Goal: Task Accomplishment & Management: Complete application form

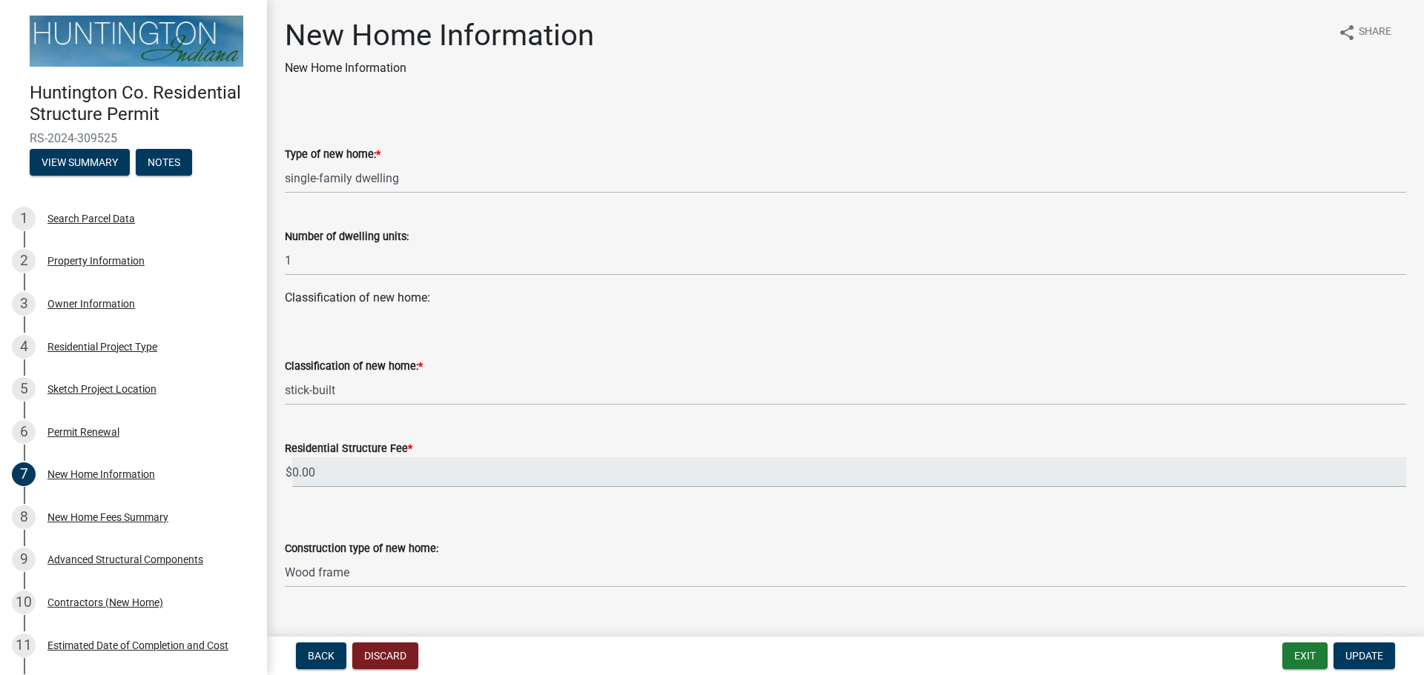
select select "a50e9ddb-1b16-496f-b25c-a9ac2ddf3e7c"
select select "534643a5-49eb-4eef-b055-3574304c1da7"
select select "7ac50c75-bd19-4200-a472-7ff7759bf044"
select select "41a20be5-04ab-4379-9276-11703055c681"
select select "3f47798e-be83-4584-89f2-40f623f6909f"
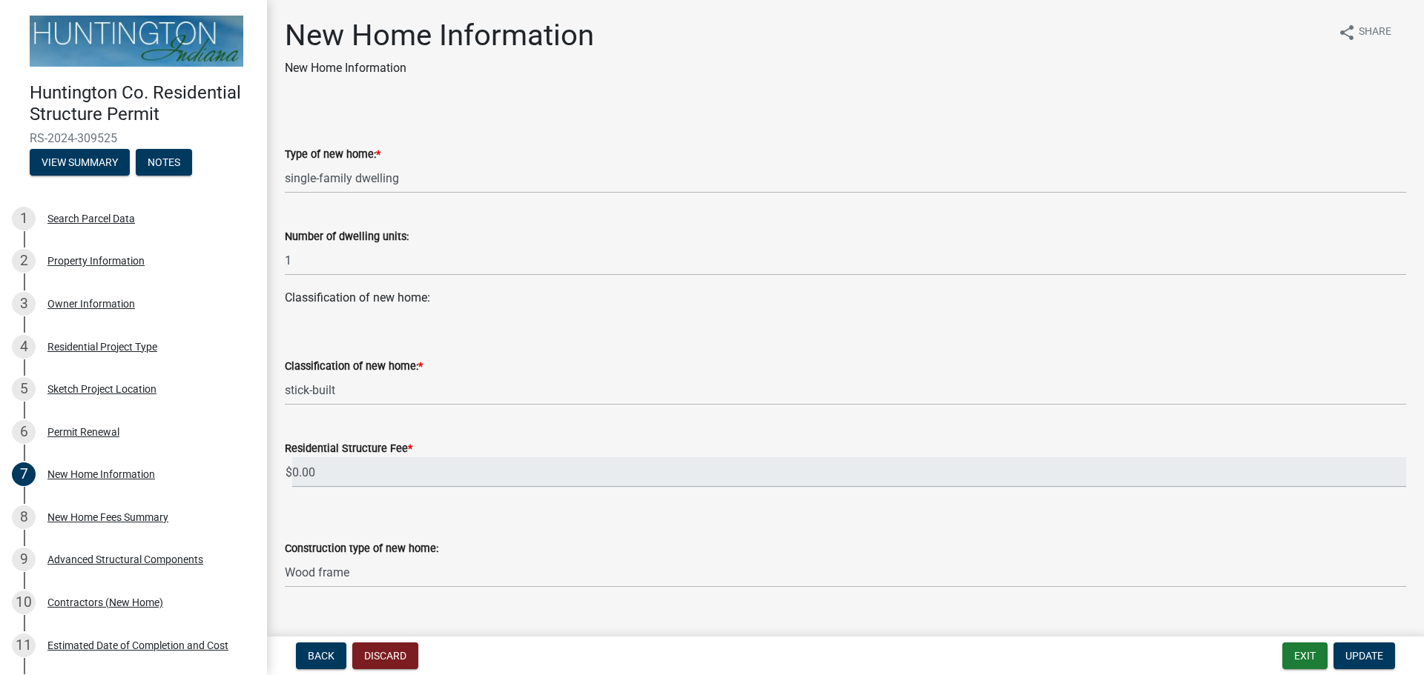
select select "3ae242a1-a008-4608-b145-635f7b242bc3"
select select "0af2c62b-a54b-41df-9440-7e06c81f5ee1"
select select "646e68f8-cb8e-4a5e-b6dd-3f1cf63f7a97"
select select "d638f1d7-1d1f-46dd-bcea-eee6395e296b"
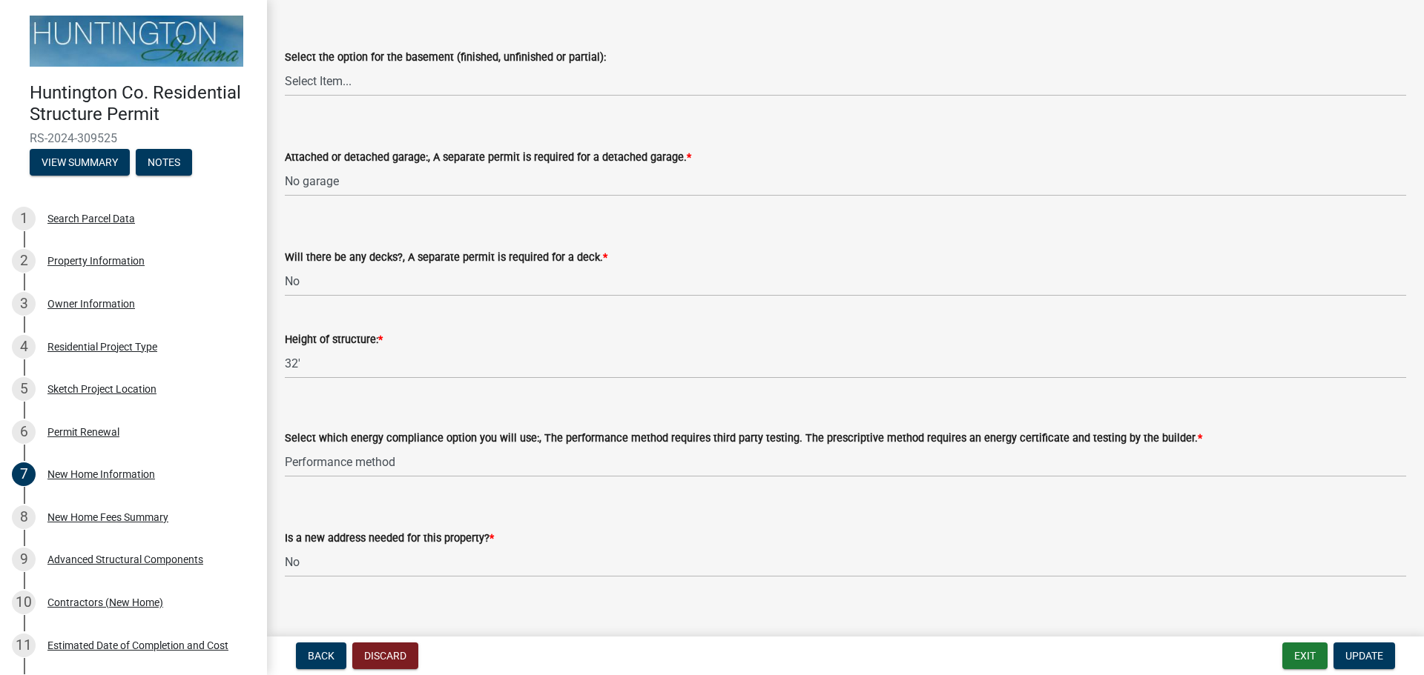
scroll to position [1759, 0]
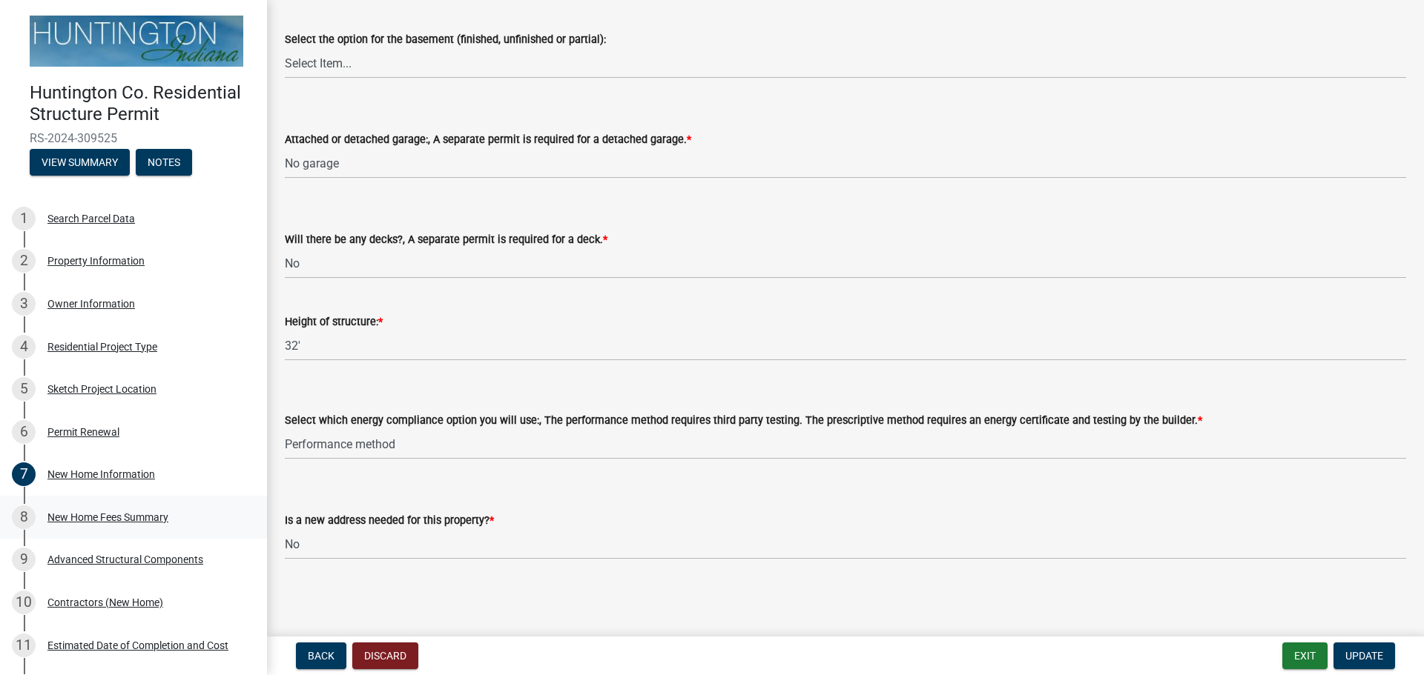
click at [133, 518] on div "New Home Fees Summary" at bounding box center [107, 517] width 121 height 10
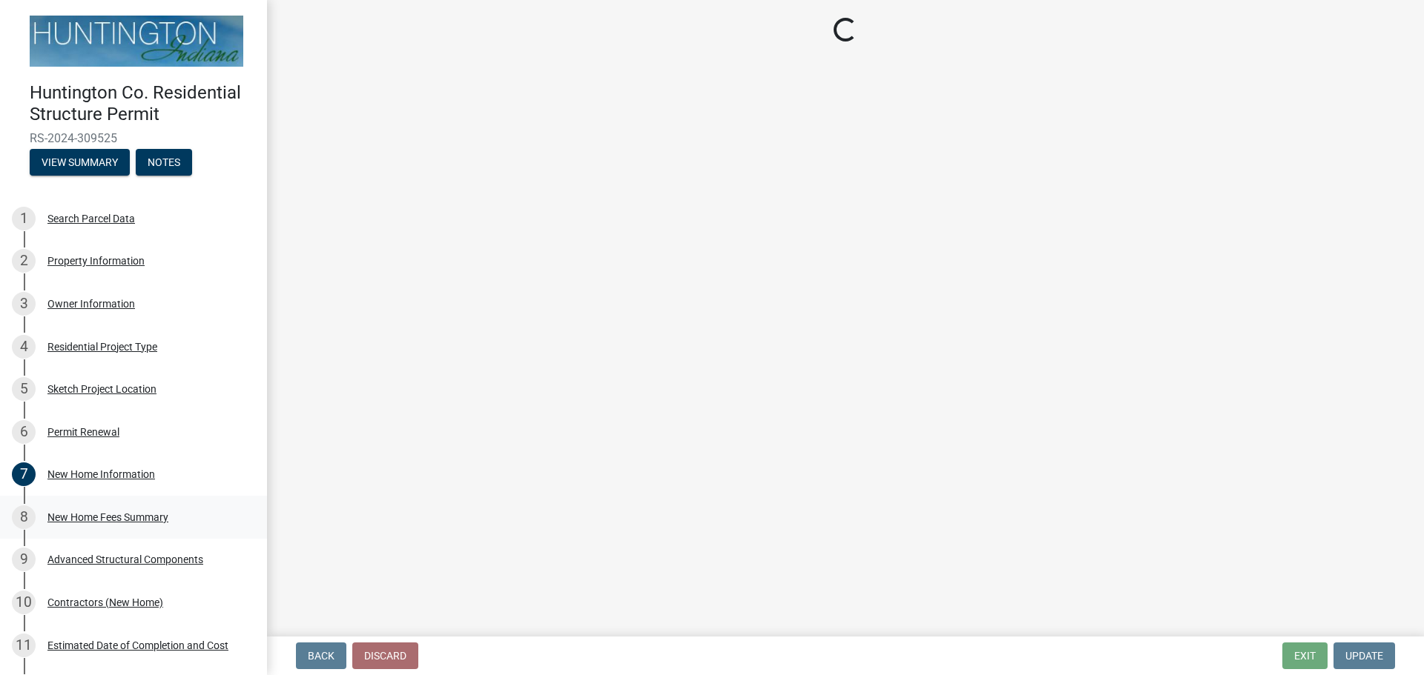
scroll to position [0, 0]
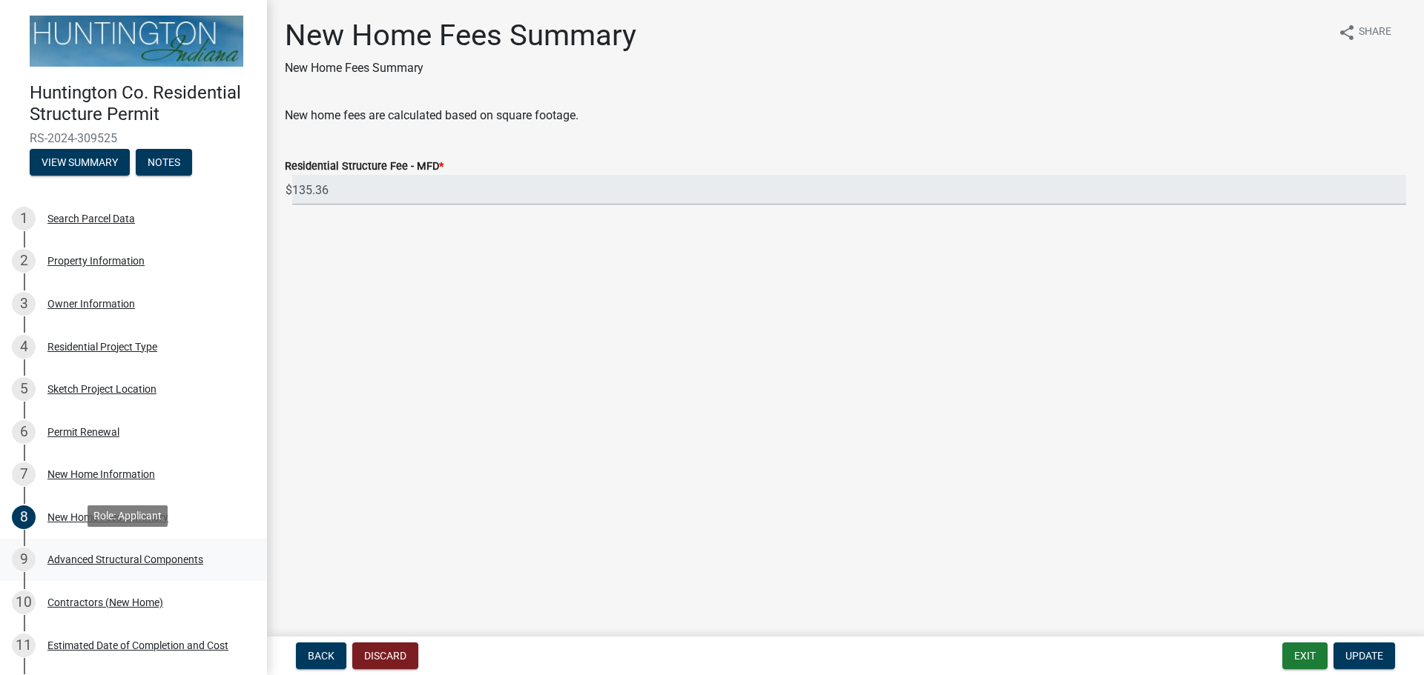
click at [123, 560] on div "Advanced Structural Components" at bounding box center [125, 560] width 156 height 10
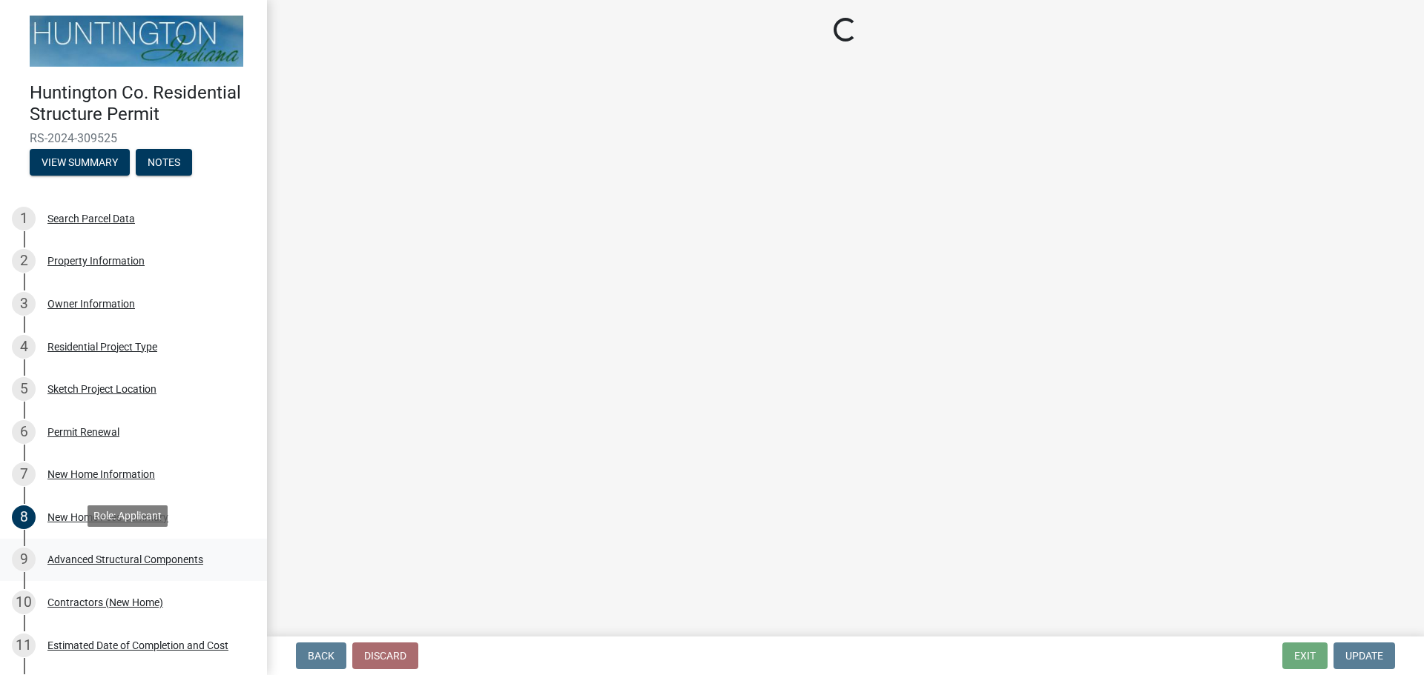
select select "969b3812-a697-4f96-8ebc-392571e88d14"
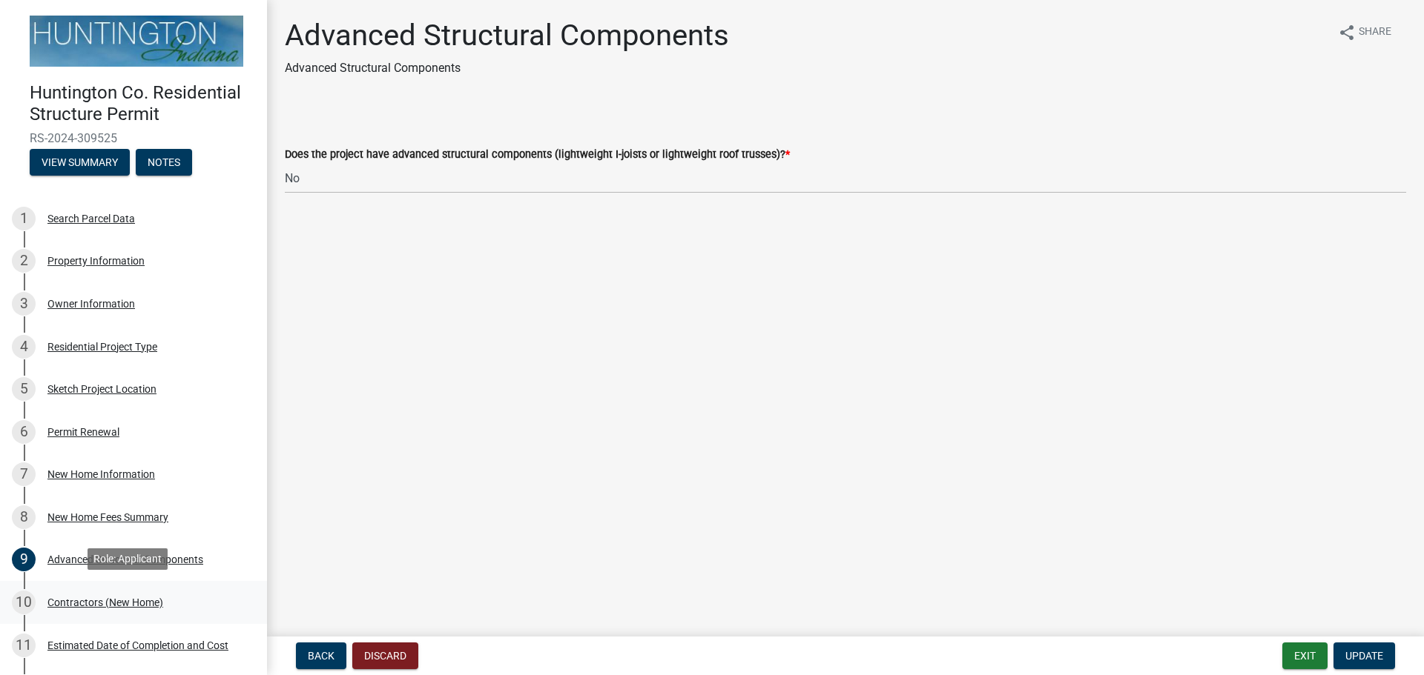
click at [105, 598] on div "Contractors (New Home)" at bounding box center [105, 603] width 116 height 10
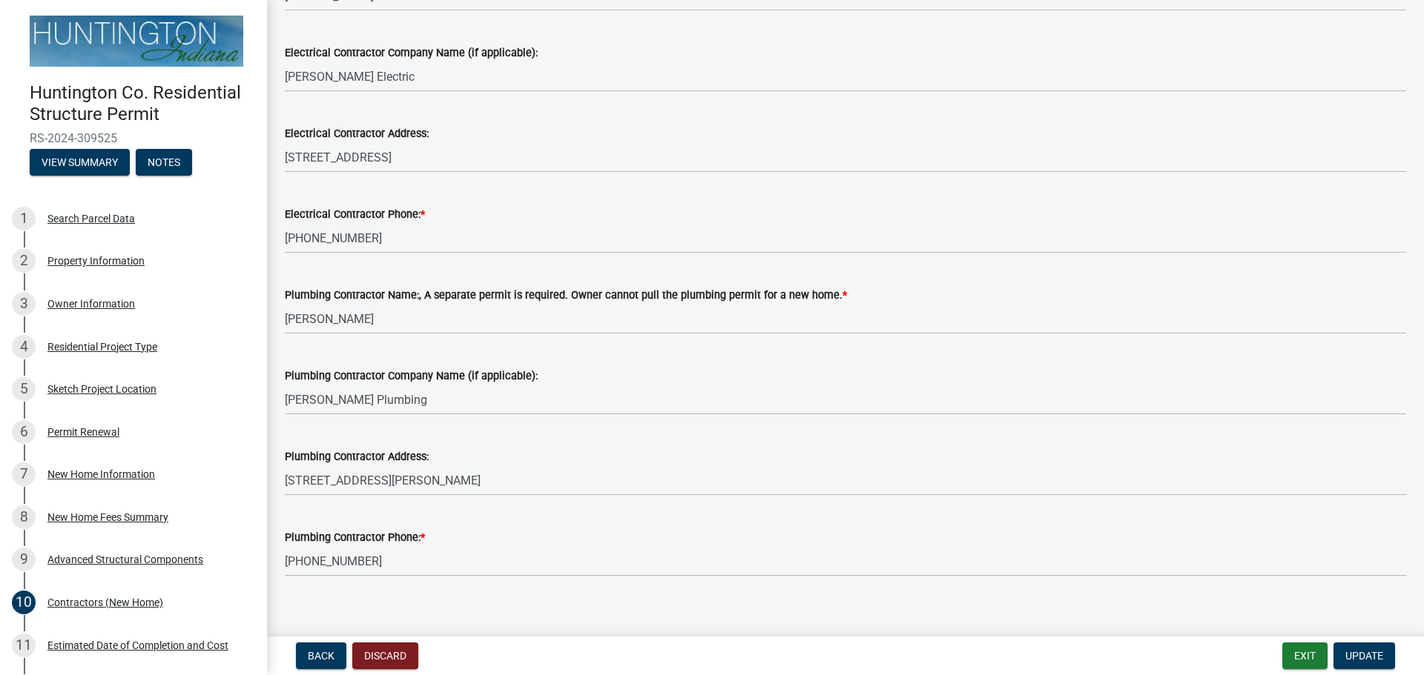
scroll to position [503, 0]
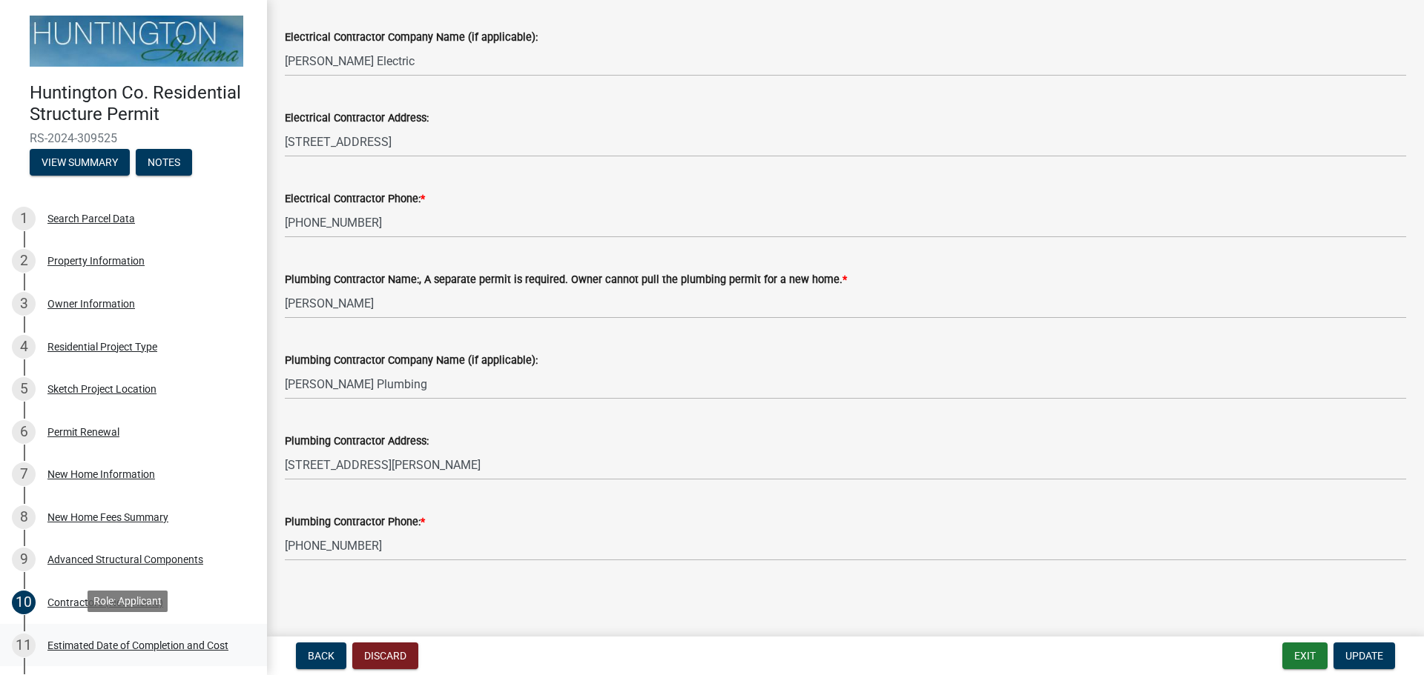
click at [102, 641] on div "Estimated Date of Completion and Cost" at bounding box center [137, 646] width 181 height 10
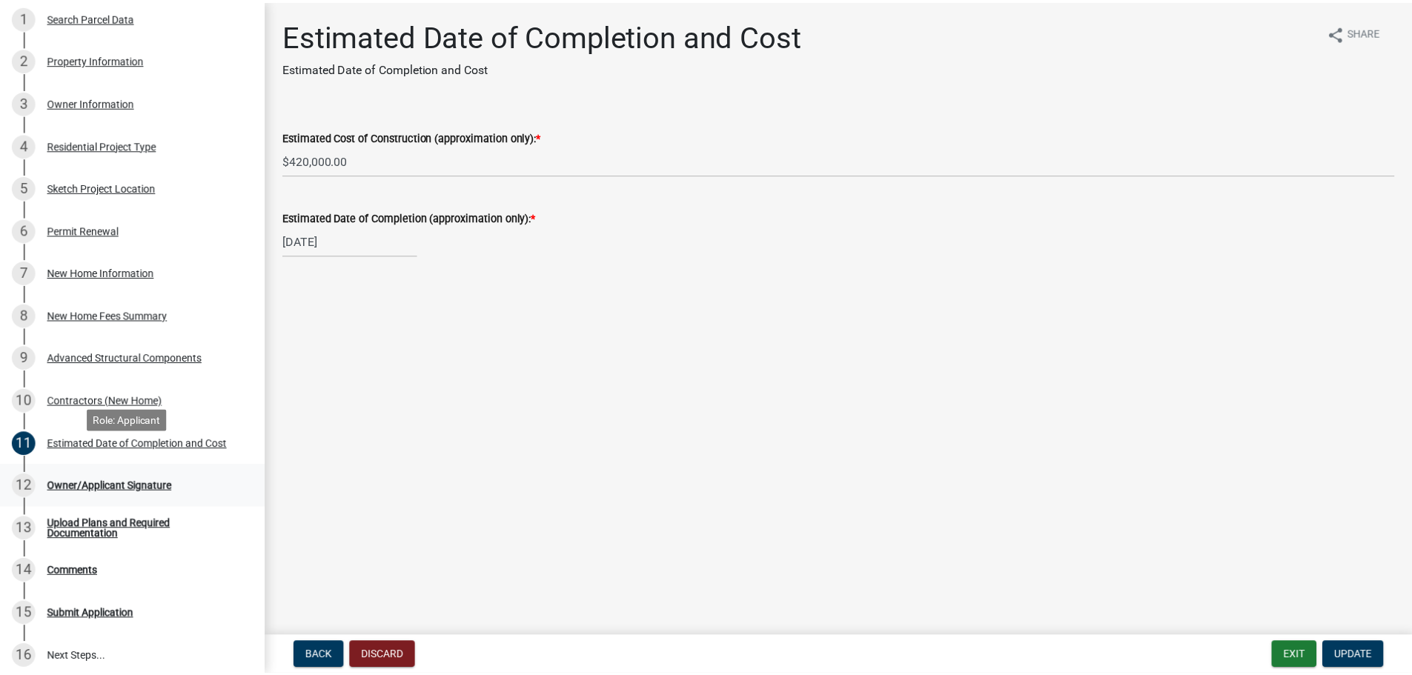
scroll to position [222, 0]
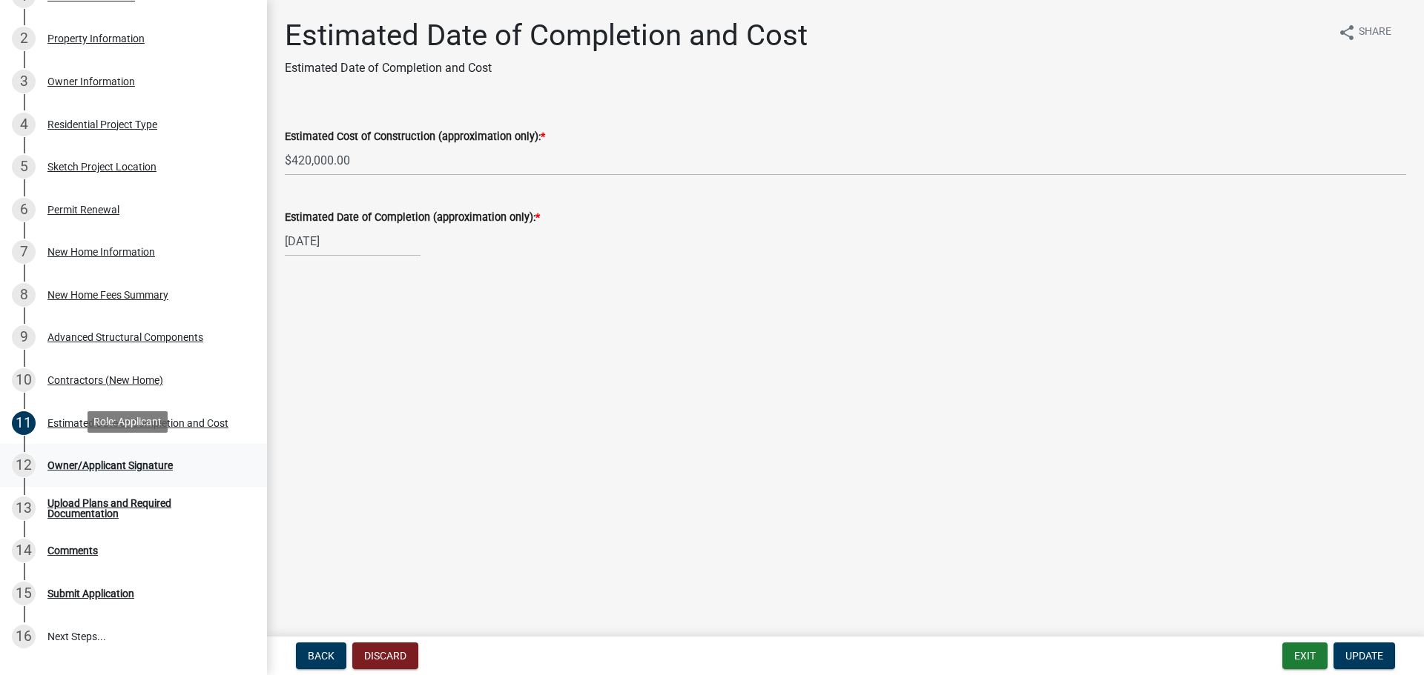
click at [124, 456] on div "12 Owner/Applicant Signature" at bounding box center [127, 466] width 231 height 24
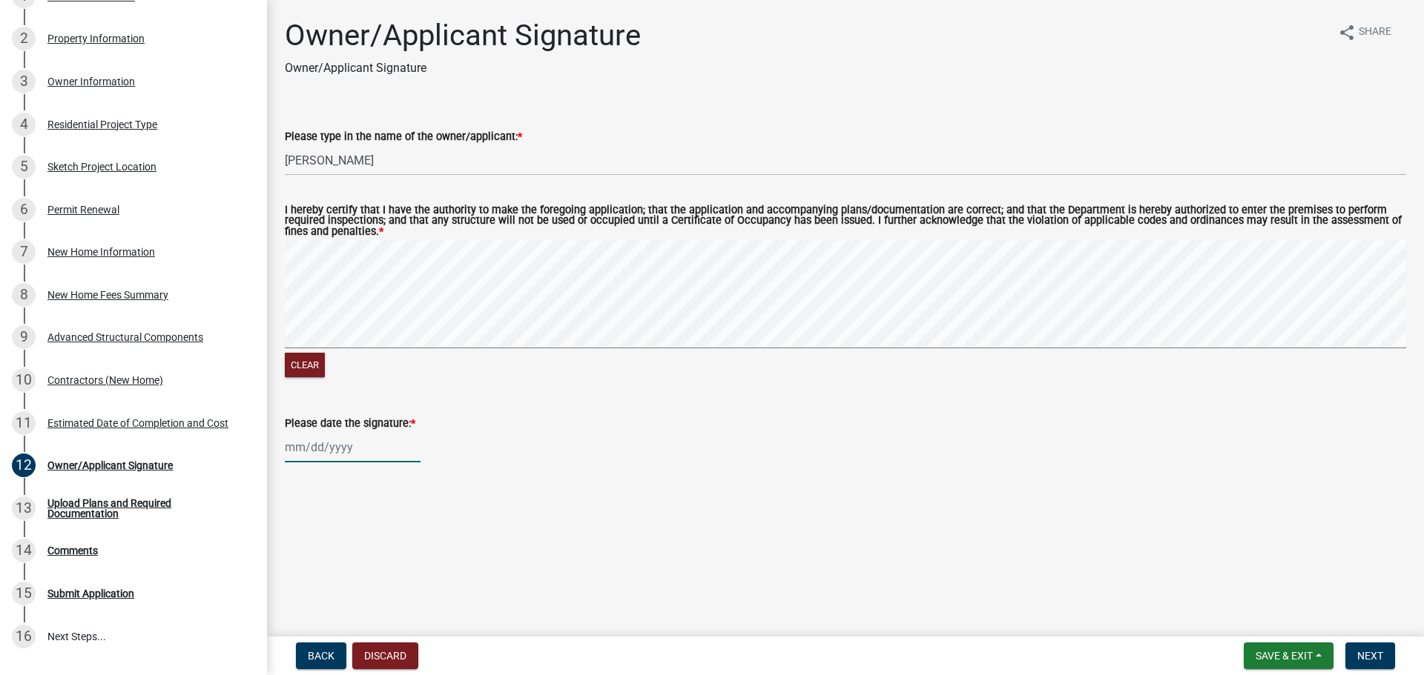
click at [334, 442] on div at bounding box center [353, 447] width 136 height 30
select select "9"
select select "2025"
click at [394, 320] on div "12" at bounding box center [395, 321] width 24 height 24
type input "[DATE]"
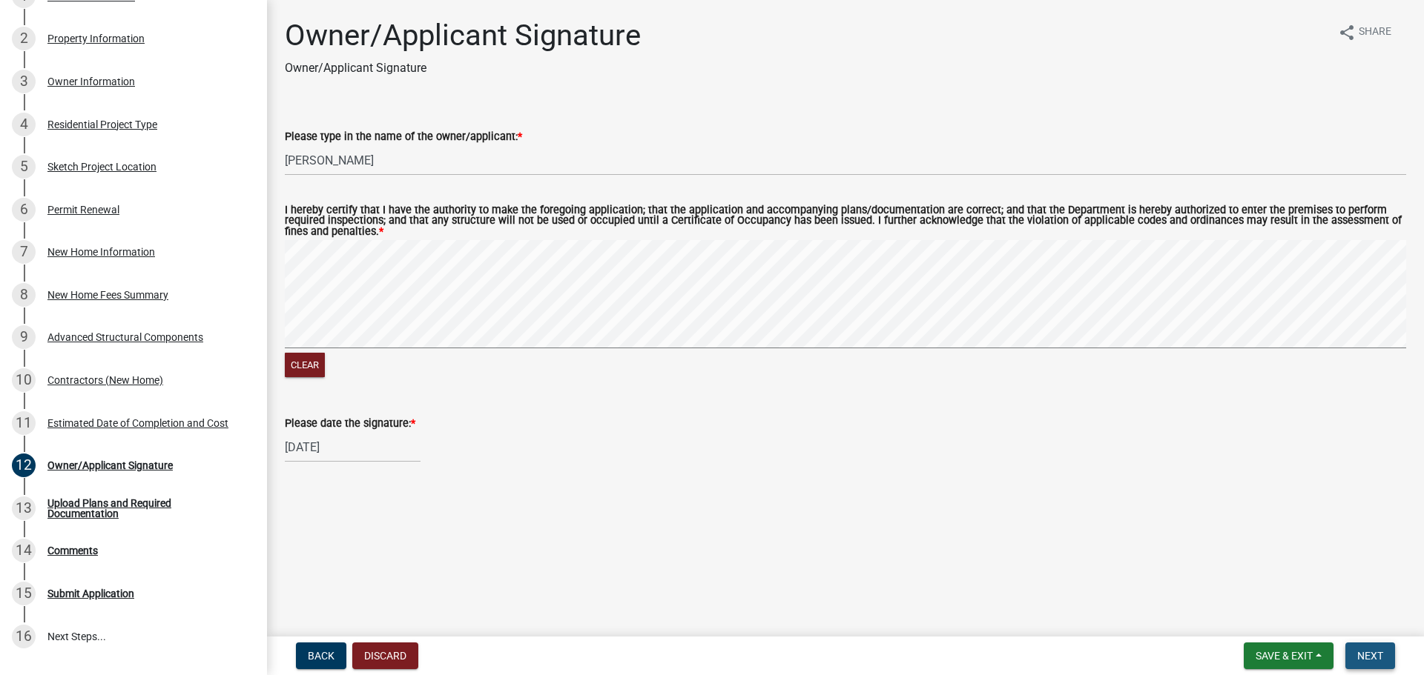
click at [1363, 644] on button "Next" at bounding box center [1370, 656] width 50 height 27
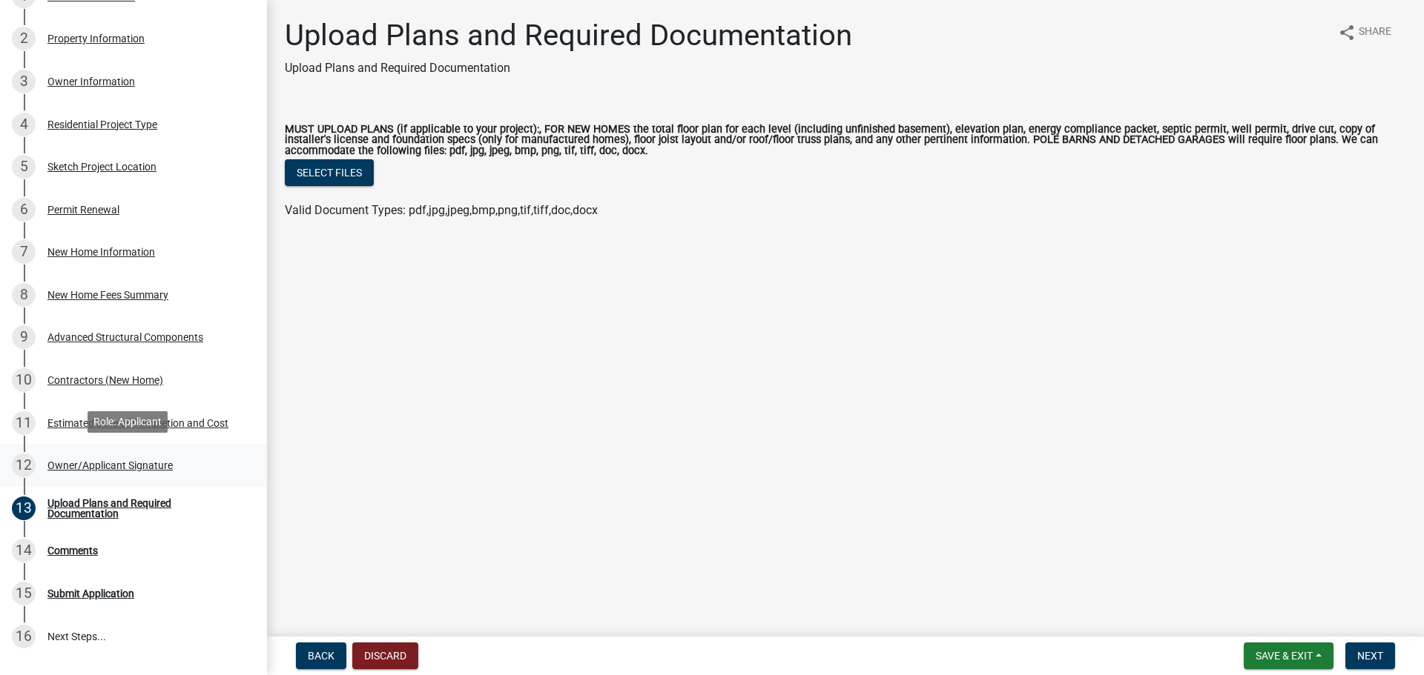
click at [83, 461] on div "Owner/Applicant Signature" at bounding box center [109, 465] width 125 height 10
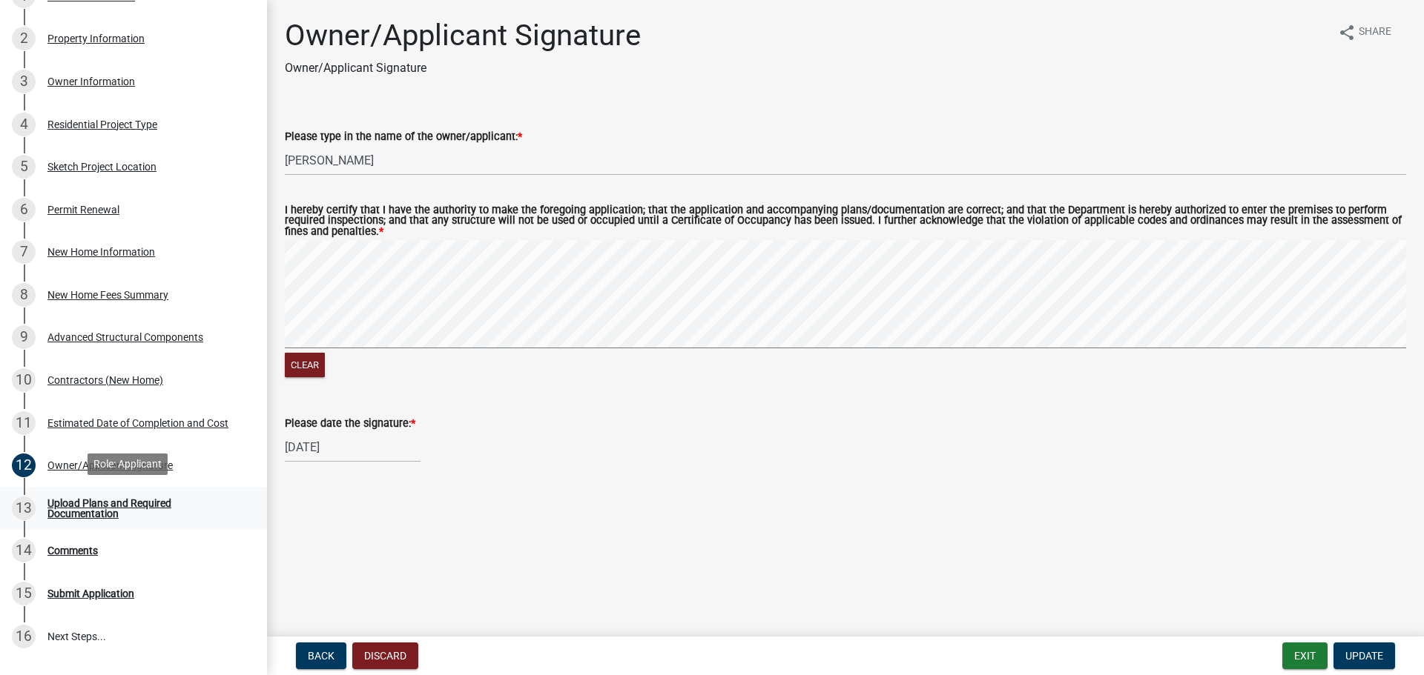
click at [76, 503] on div "Upload Plans and Required Documentation" at bounding box center [145, 508] width 196 height 21
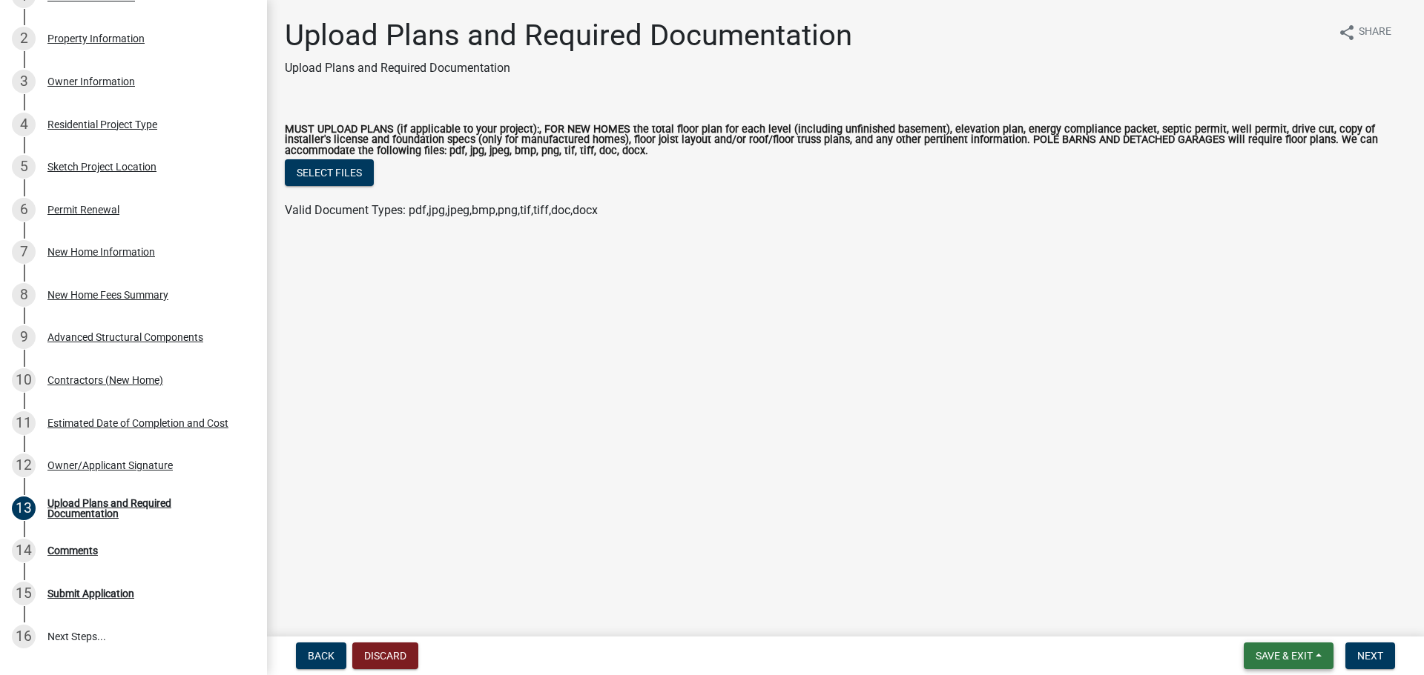
click at [1275, 650] on span "Save & Exit" at bounding box center [1283, 656] width 57 height 12
click at [1274, 619] on button "Save & Exit" at bounding box center [1273, 618] width 119 height 36
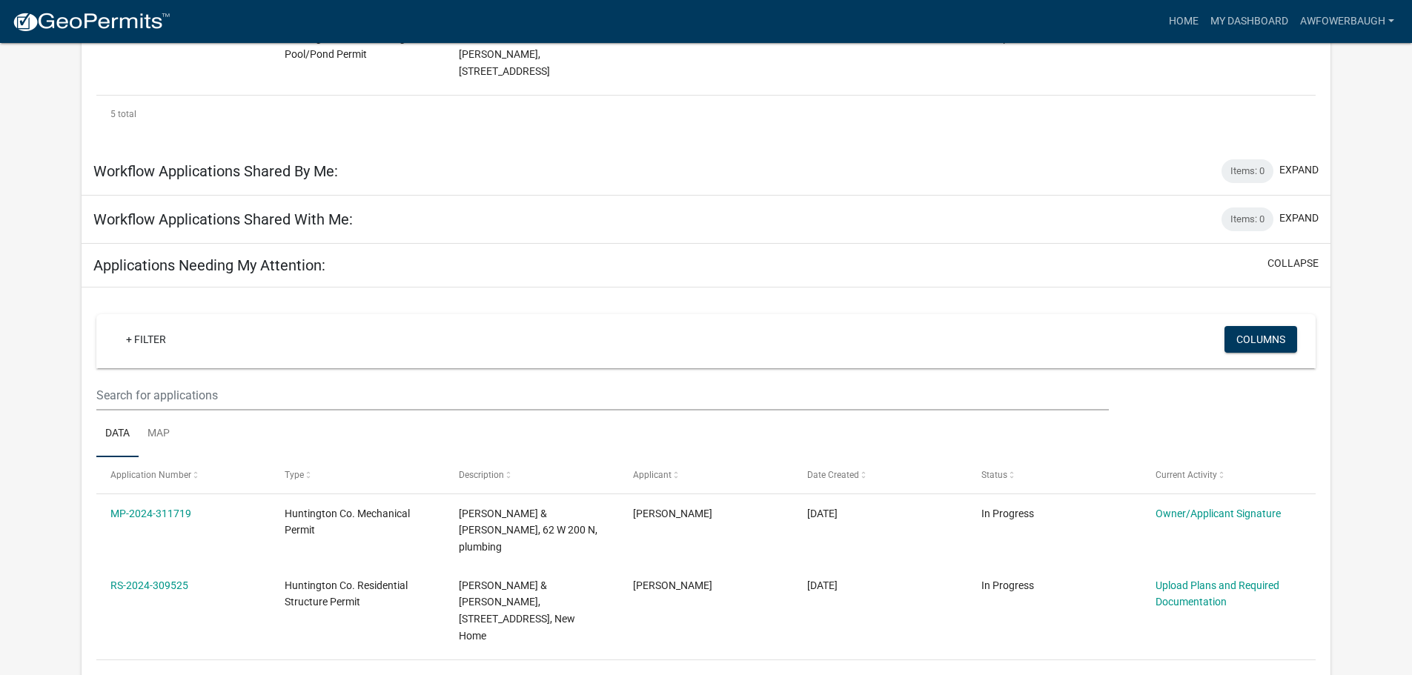
scroll to position [722, 0]
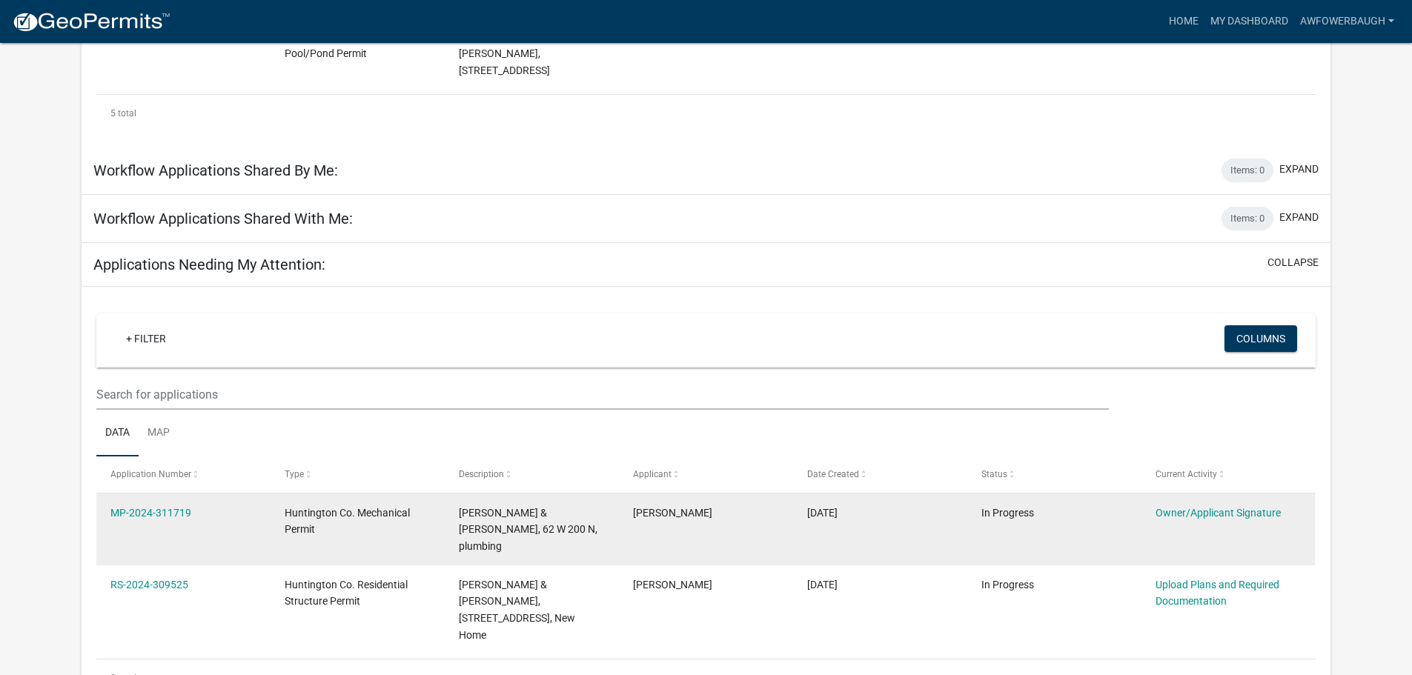
click at [343, 505] on div "Huntington Co. Mechanical Permit" at bounding box center [357, 522] width 145 height 34
click at [155, 505] on div "MP-2024-311719" at bounding box center [182, 513] width 145 height 17
click at [149, 507] on link "MP-2024-311719" at bounding box center [150, 513] width 81 height 12
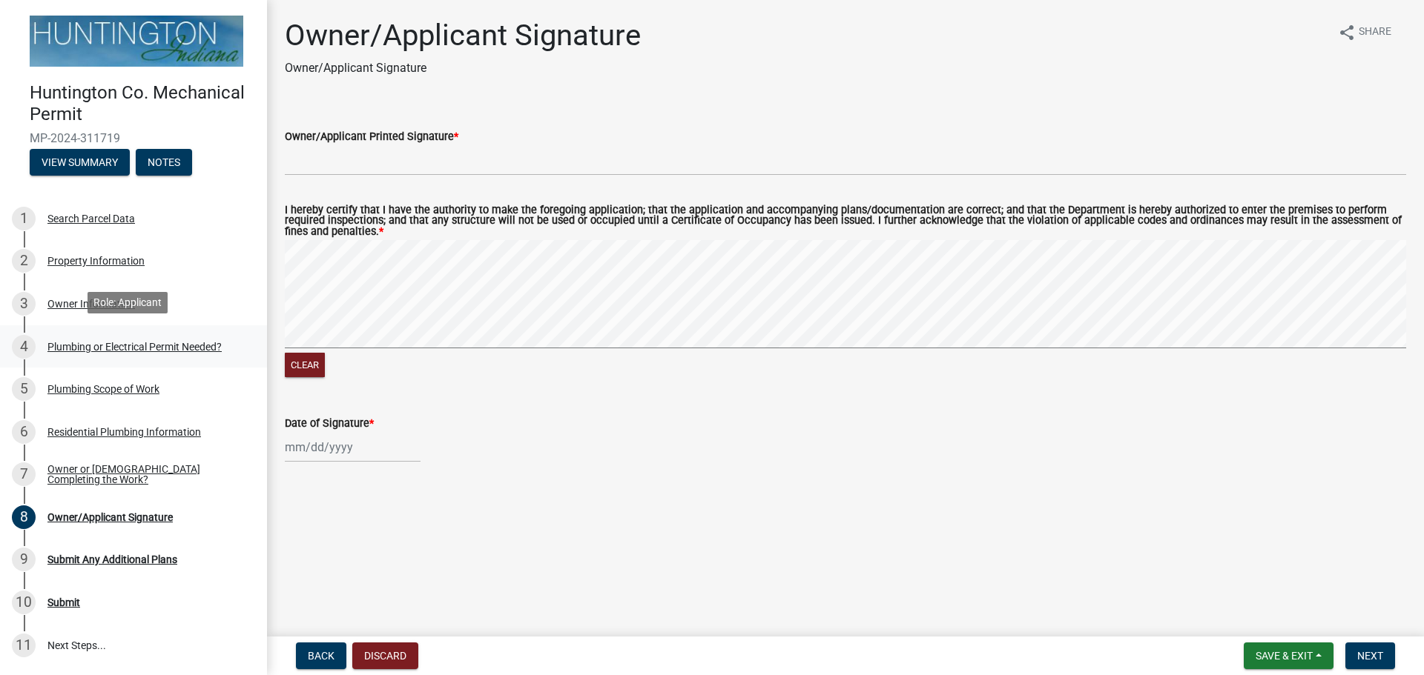
click at [100, 342] on div "Plumbing or Electrical Permit Needed?" at bounding box center [134, 347] width 174 height 10
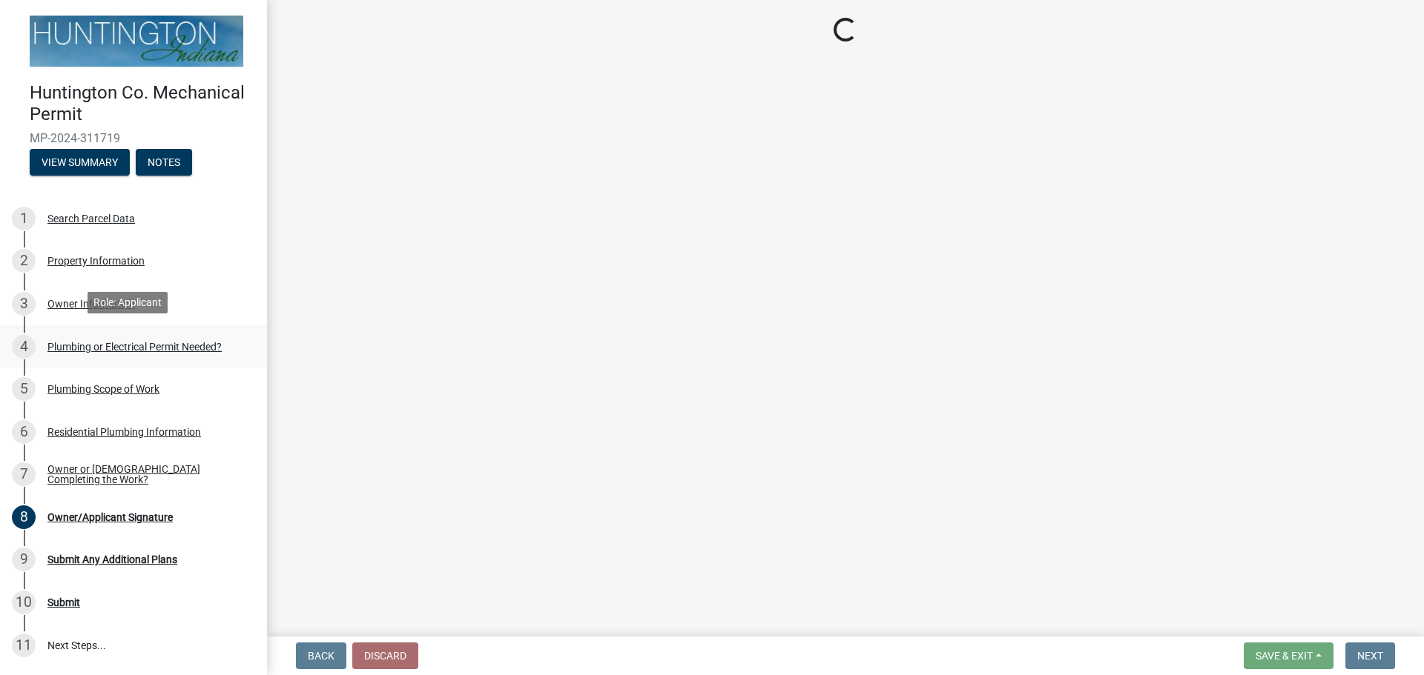
select select "1b1ab0c1-eb36-4ed4-85d2-a311fbae4f76"
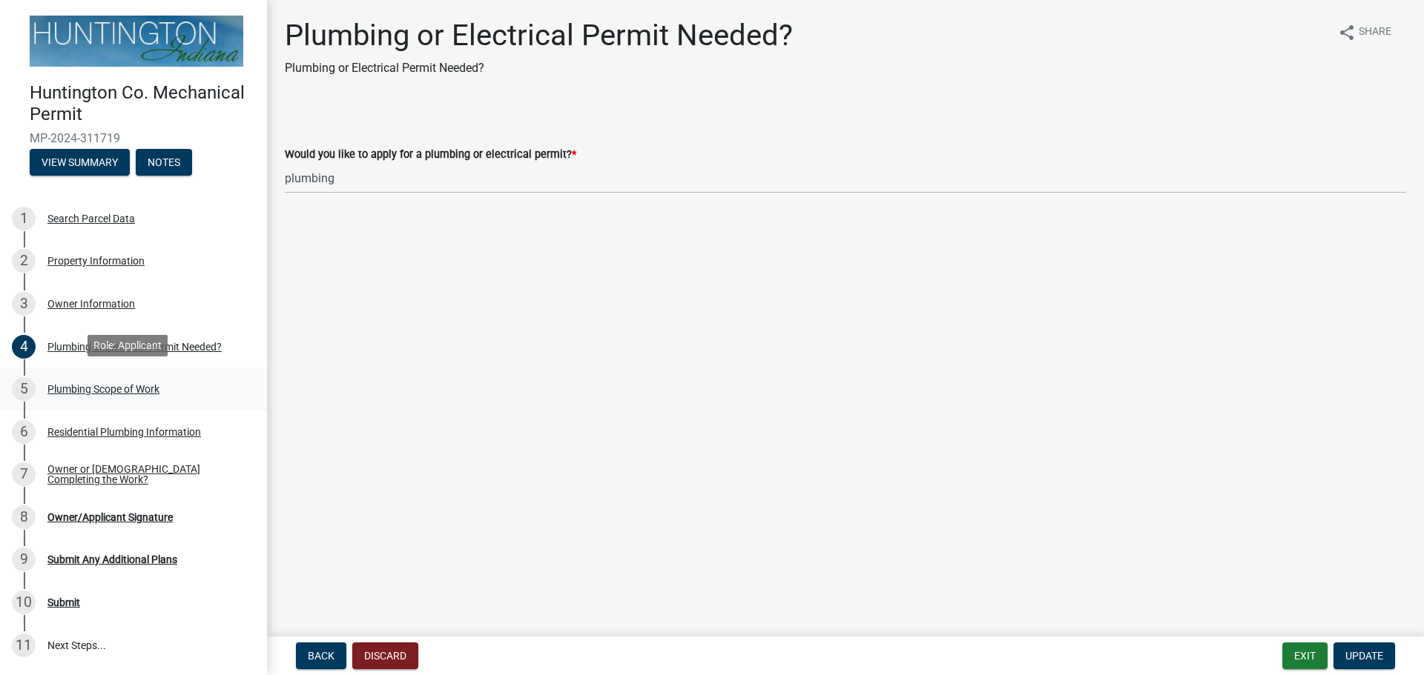
click at [106, 386] on div "Plumbing Scope of Work" at bounding box center [103, 389] width 112 height 10
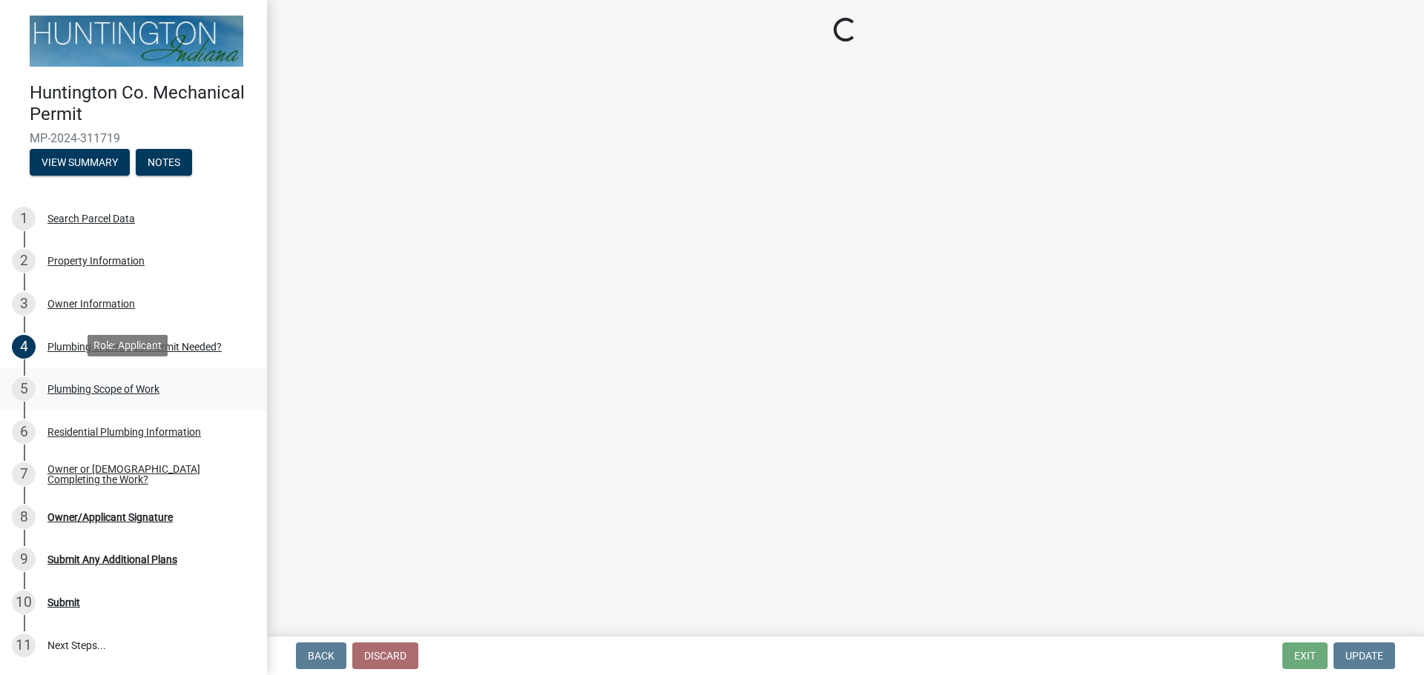
select select "5cb8d3c1-d748-406b-be1a-05abe1aa32c3"
select select "0405a9c2-6f43-4f80-a7d2-d06340e14189"
select select "736e6d53-cbaf-4783-a261-223333e881d4"
select select "b92bc407-a990-4713-b4f6-a575aa6de472"
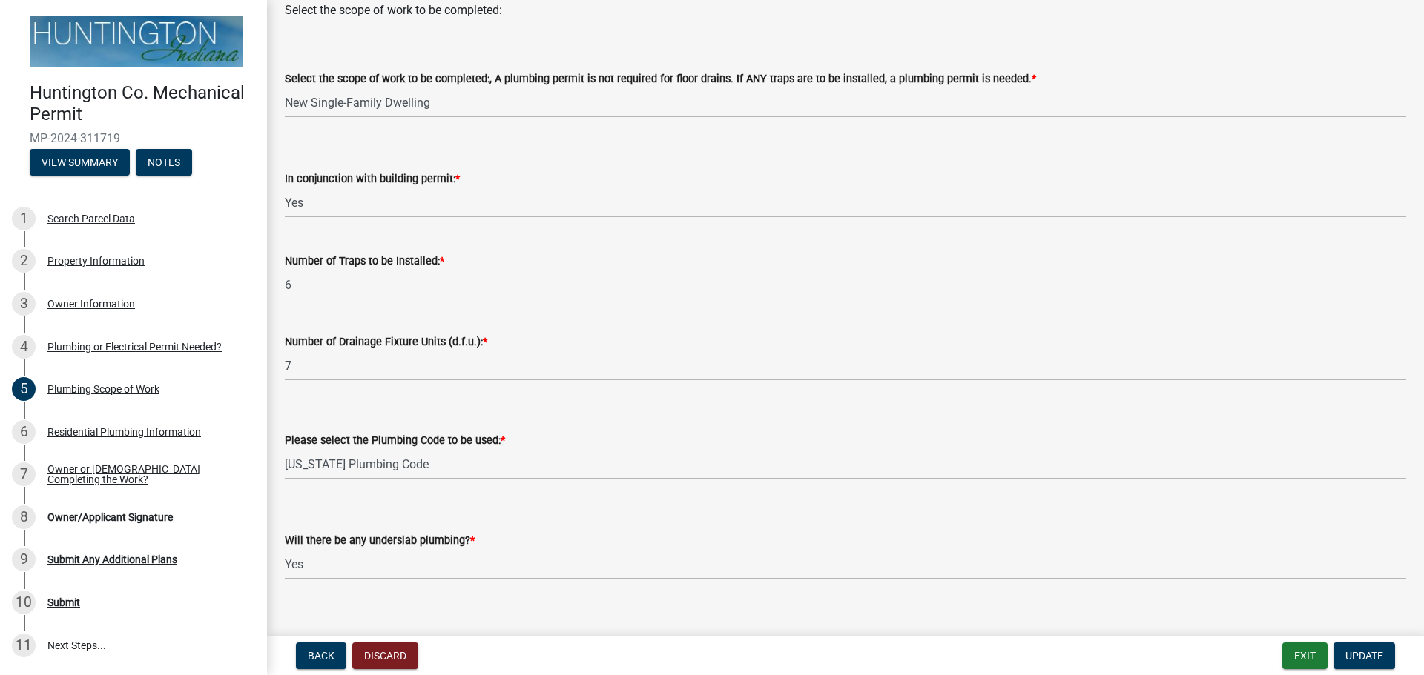
scroll to position [206, 0]
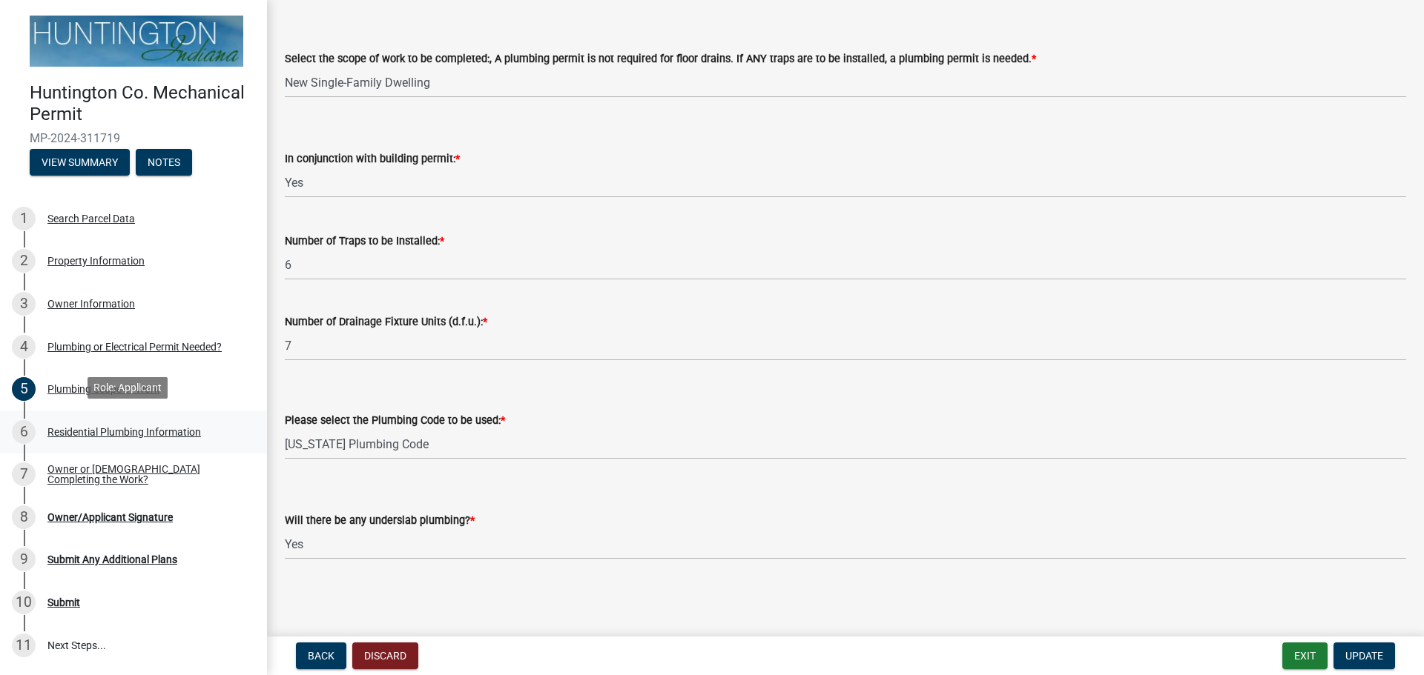
click at [102, 427] on div "Residential Plumbing Information" at bounding box center [123, 432] width 153 height 10
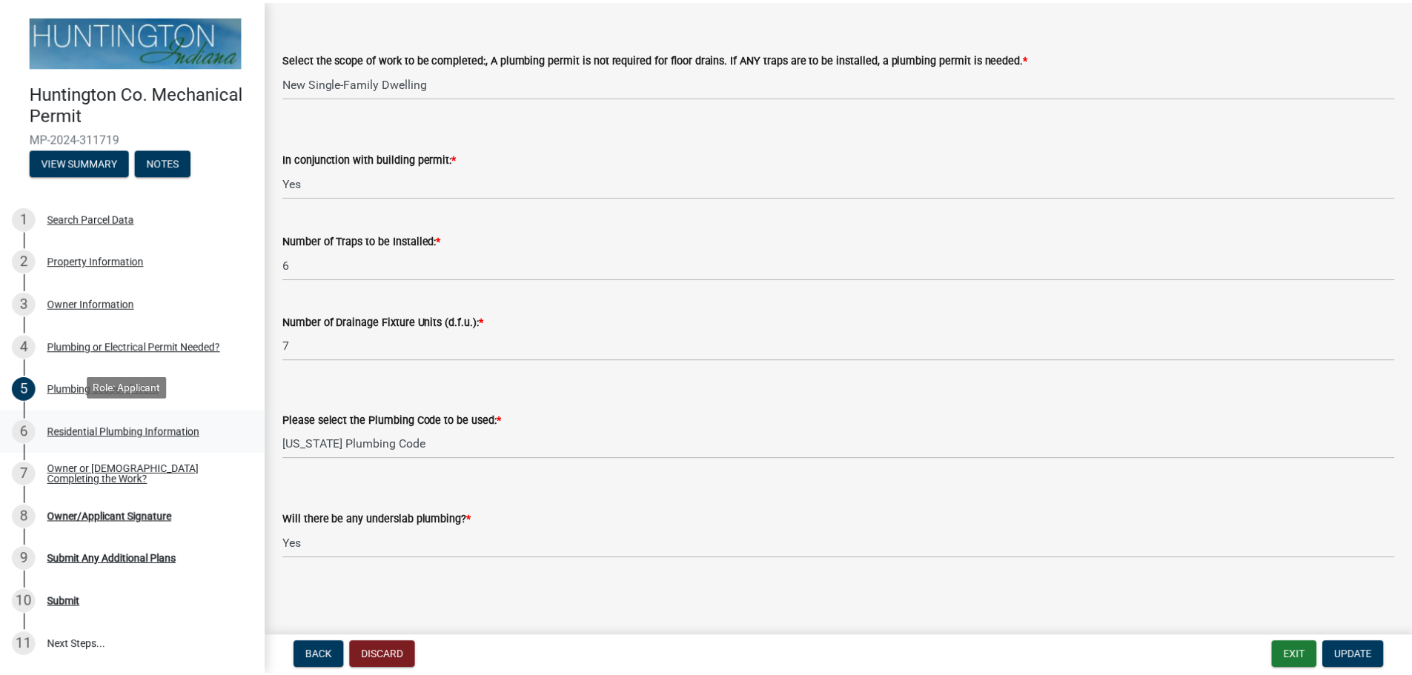
scroll to position [0, 0]
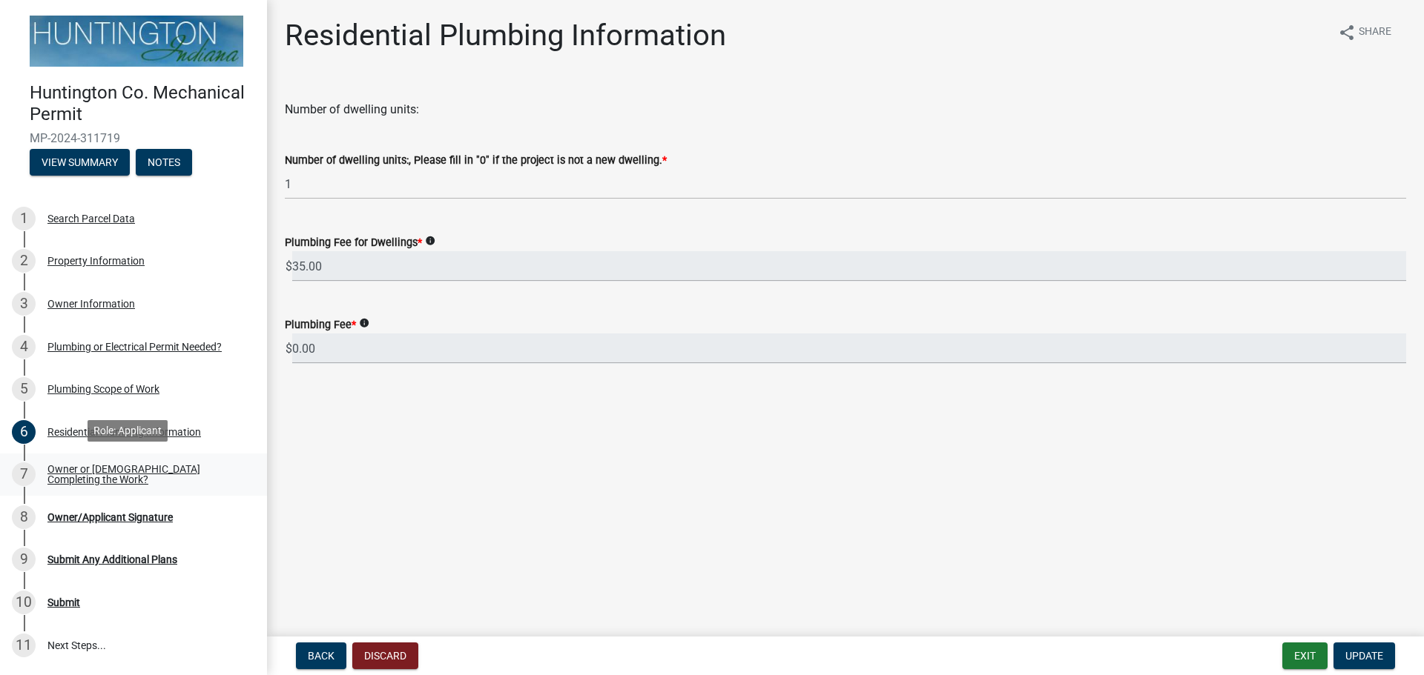
click at [93, 464] on div "Owner or [DEMOGRAPHIC_DATA] Completing the Work?" at bounding box center [145, 474] width 196 height 21
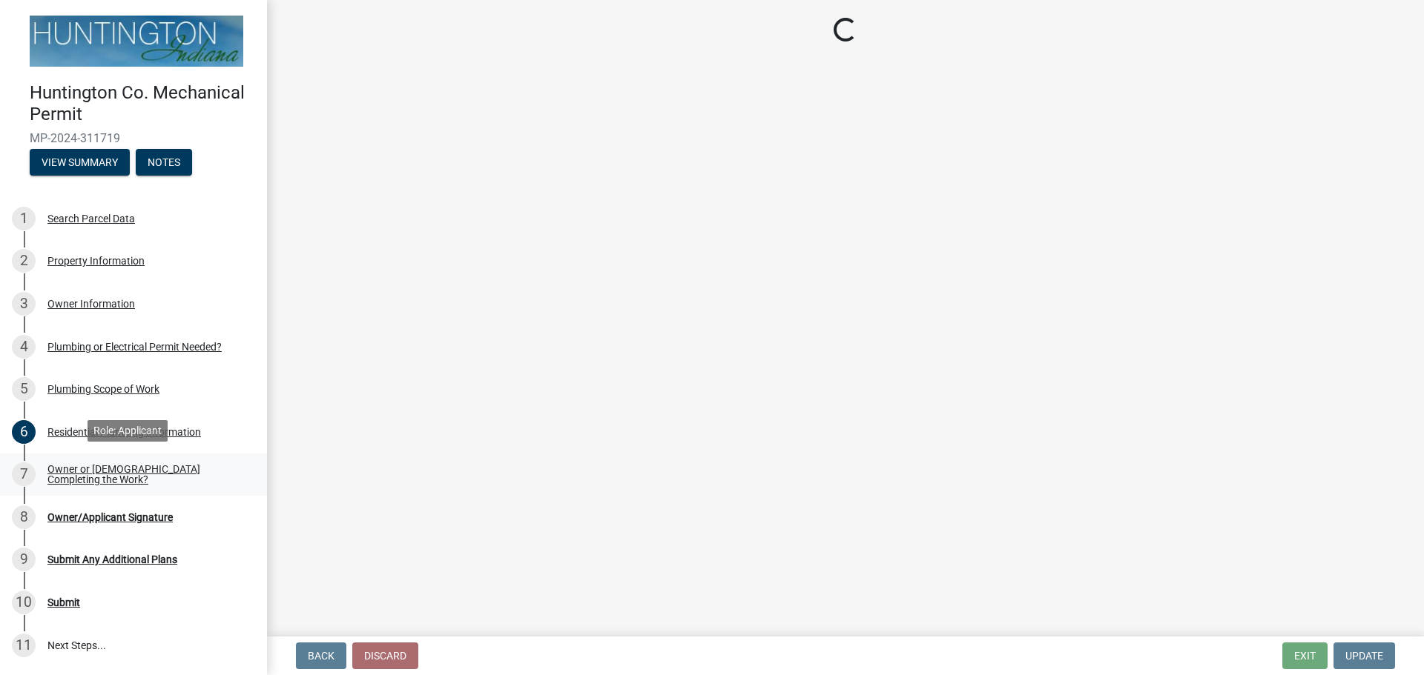
select select "5f73df2a-de68-48dd-b8ca-74436cda6a3d"
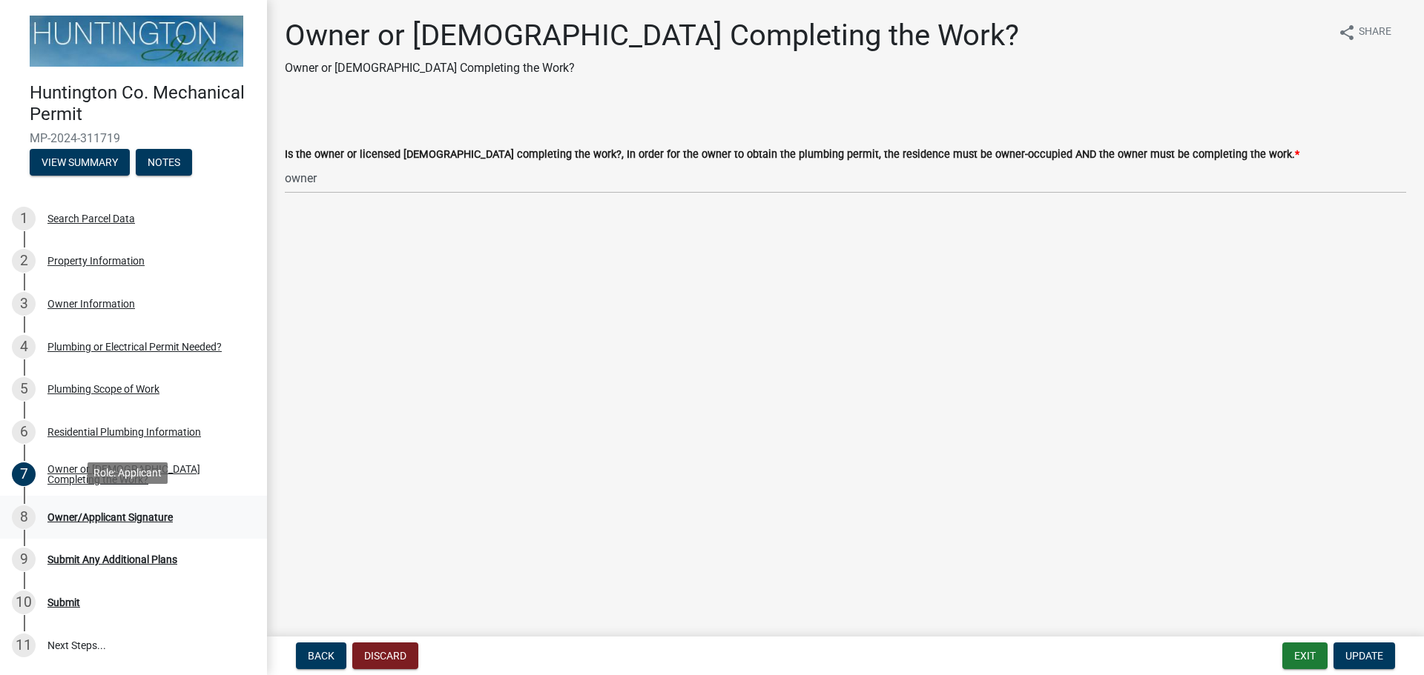
click at [108, 506] on div "8 Owner/Applicant Signature" at bounding box center [127, 518] width 231 height 24
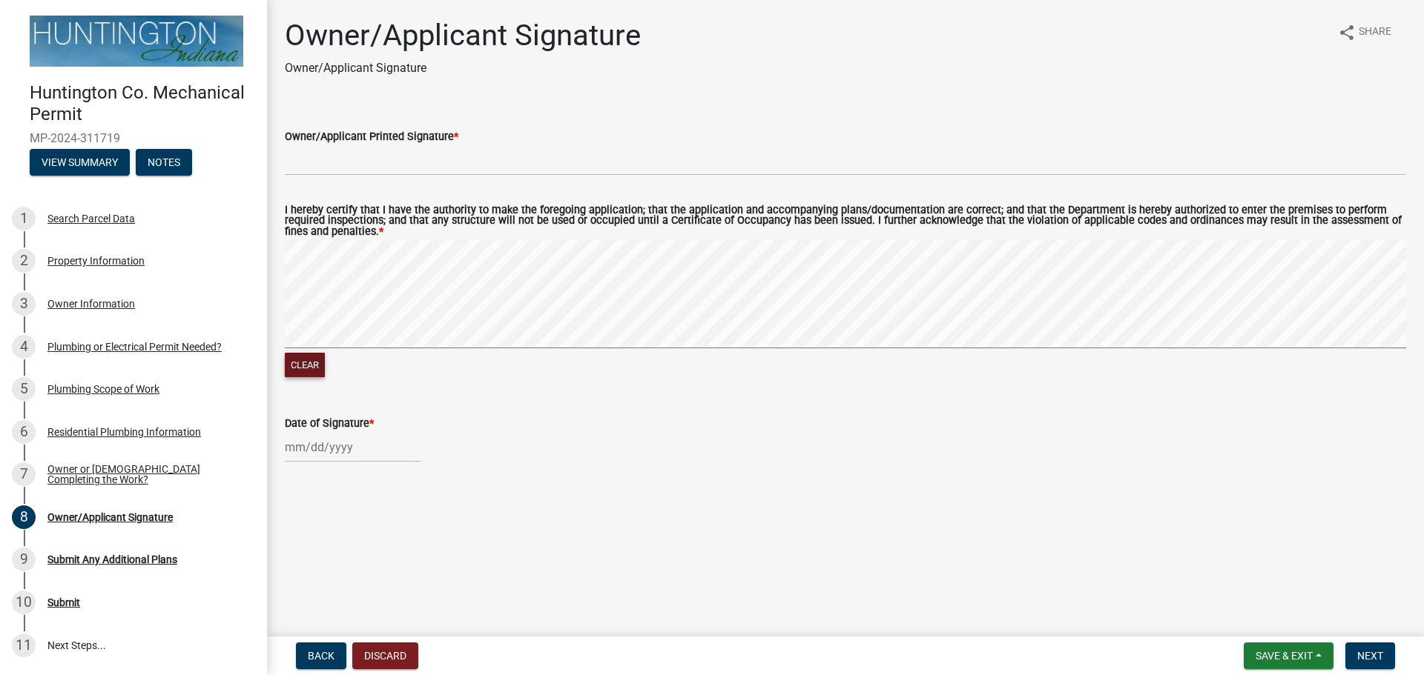
click at [305, 366] on button "Clear" at bounding box center [305, 365] width 40 height 24
click at [316, 360] on button "Clear" at bounding box center [305, 365] width 40 height 24
click at [305, 451] on div at bounding box center [353, 447] width 136 height 30
select select "9"
select select "2025"
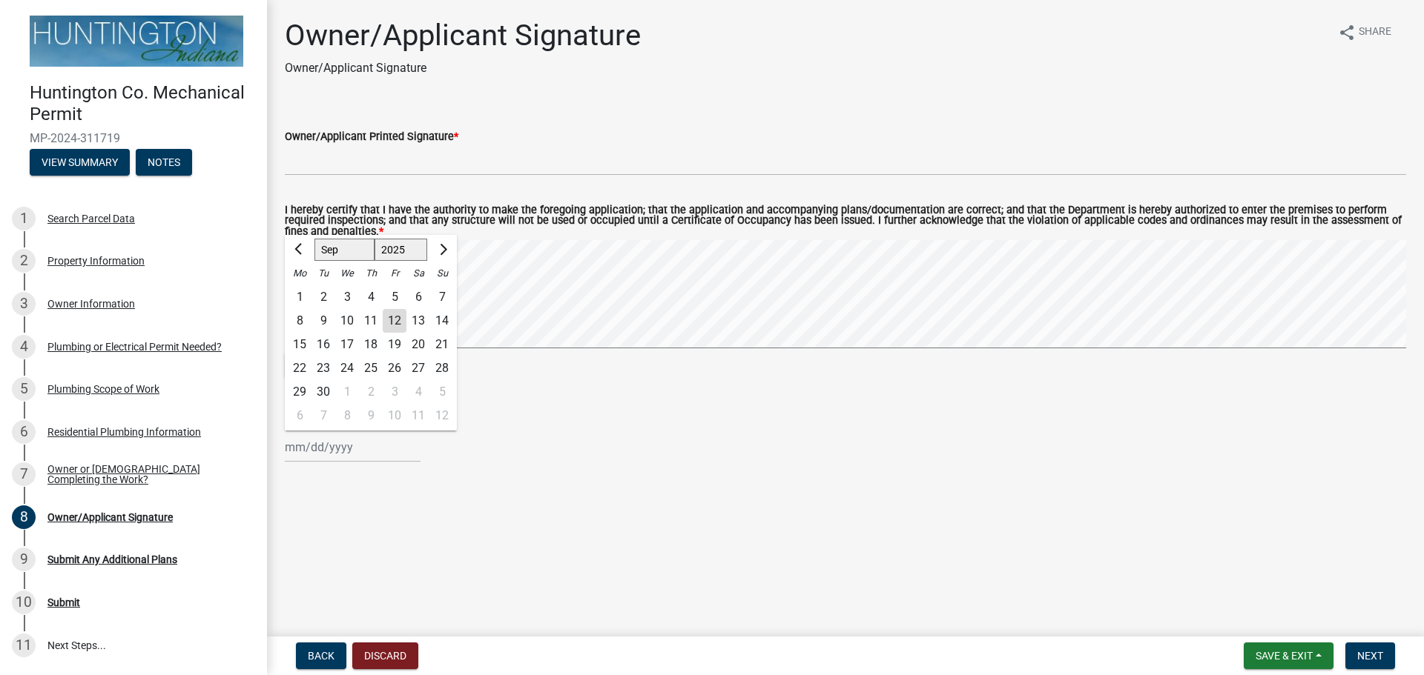
click at [399, 318] on div "12" at bounding box center [395, 321] width 24 height 24
type input "[DATE]"
click at [1368, 650] on span "Next" at bounding box center [1370, 656] width 26 height 12
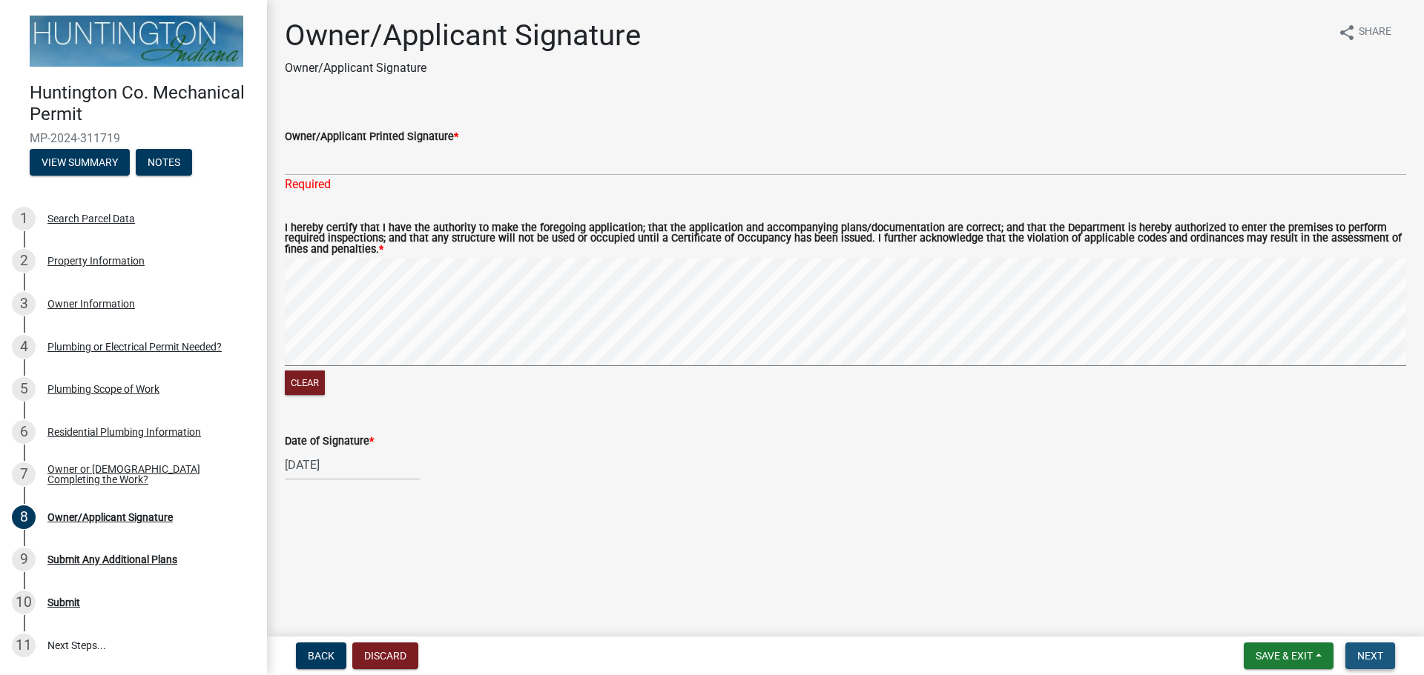
click at [1366, 653] on span "Next" at bounding box center [1370, 656] width 26 height 12
click at [1363, 653] on span "Next" at bounding box center [1370, 656] width 26 height 12
click at [87, 557] on div "Submit Any Additional Plans" at bounding box center [112, 560] width 130 height 10
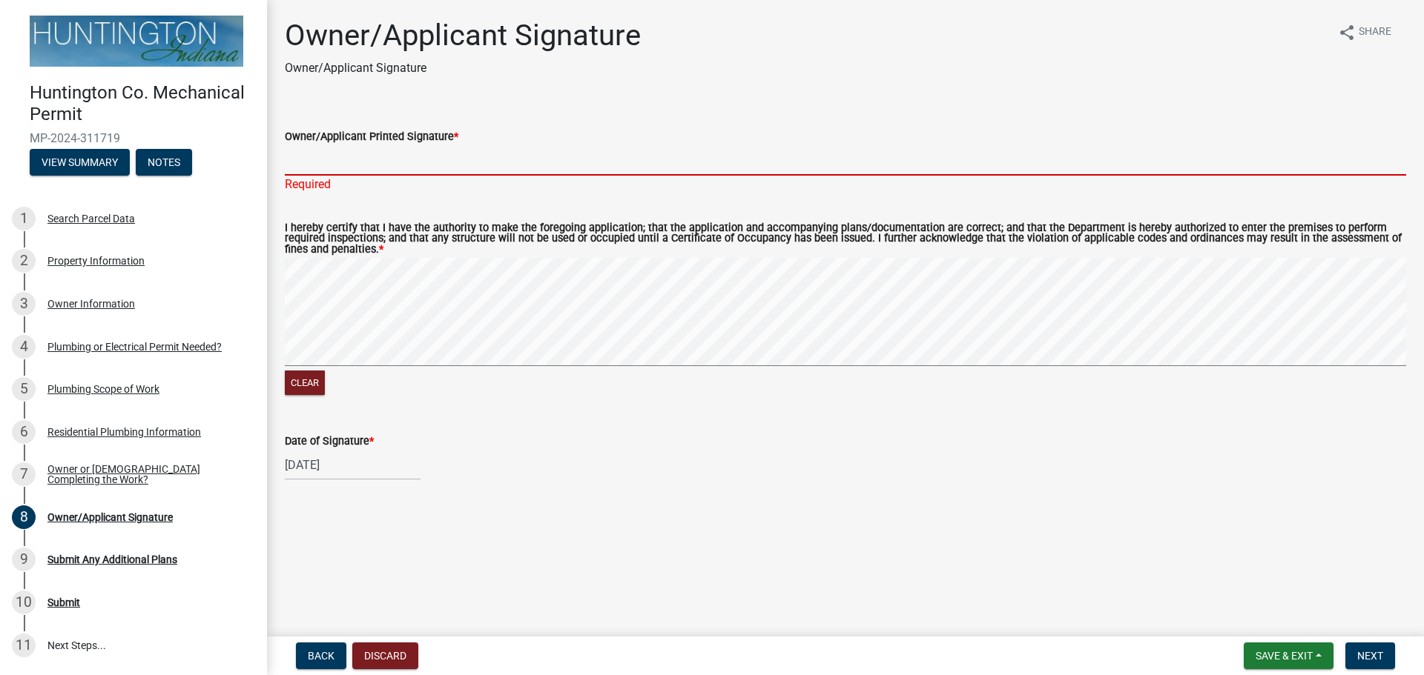
click at [359, 165] on input "Owner/Applicant Printed Signature *" at bounding box center [845, 160] width 1121 height 30
type input "[PERSON_NAME]"
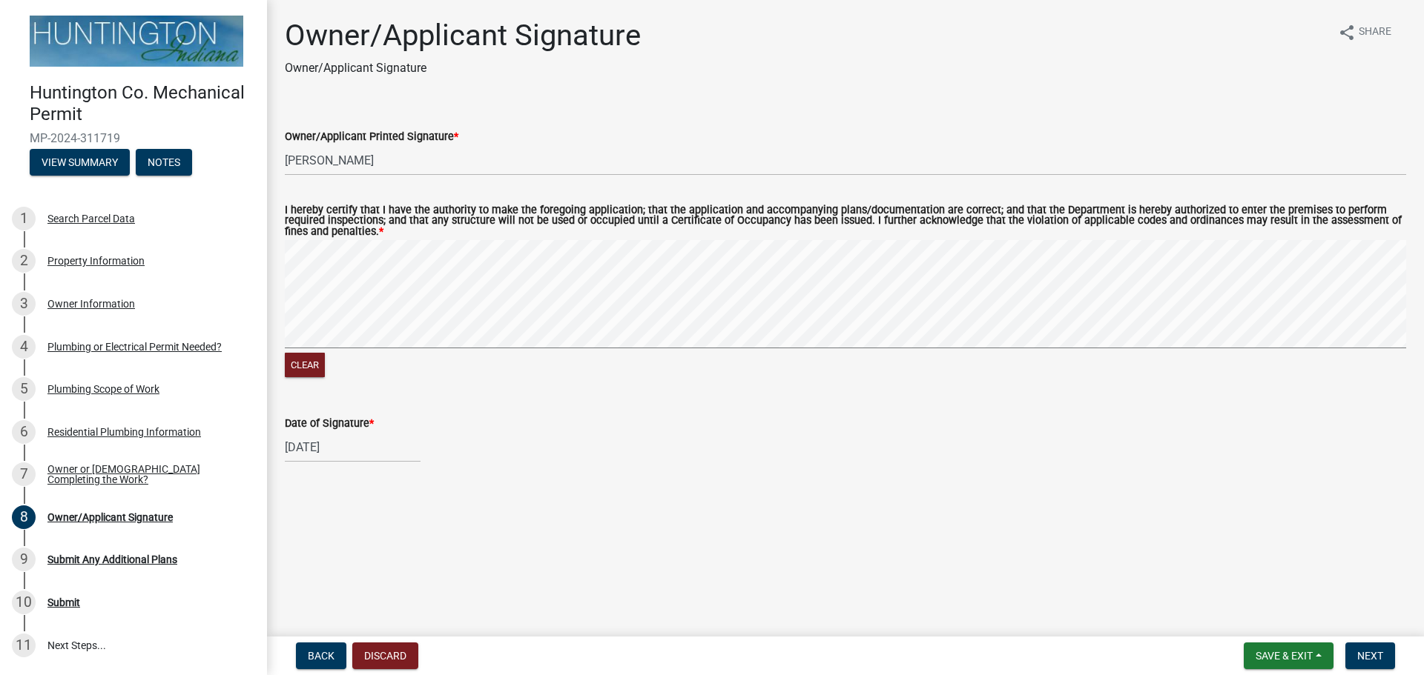
click at [422, 194] on wm-data-entity-input-list "Owner/Applicant Printed Signature * [PERSON_NAME] I hereby certify that I have …" at bounding box center [845, 291] width 1121 height 369
click at [474, 417] on div "Date of Signature *" at bounding box center [845, 423] width 1121 height 18
click at [1372, 662] on span "Next" at bounding box center [1370, 656] width 26 height 12
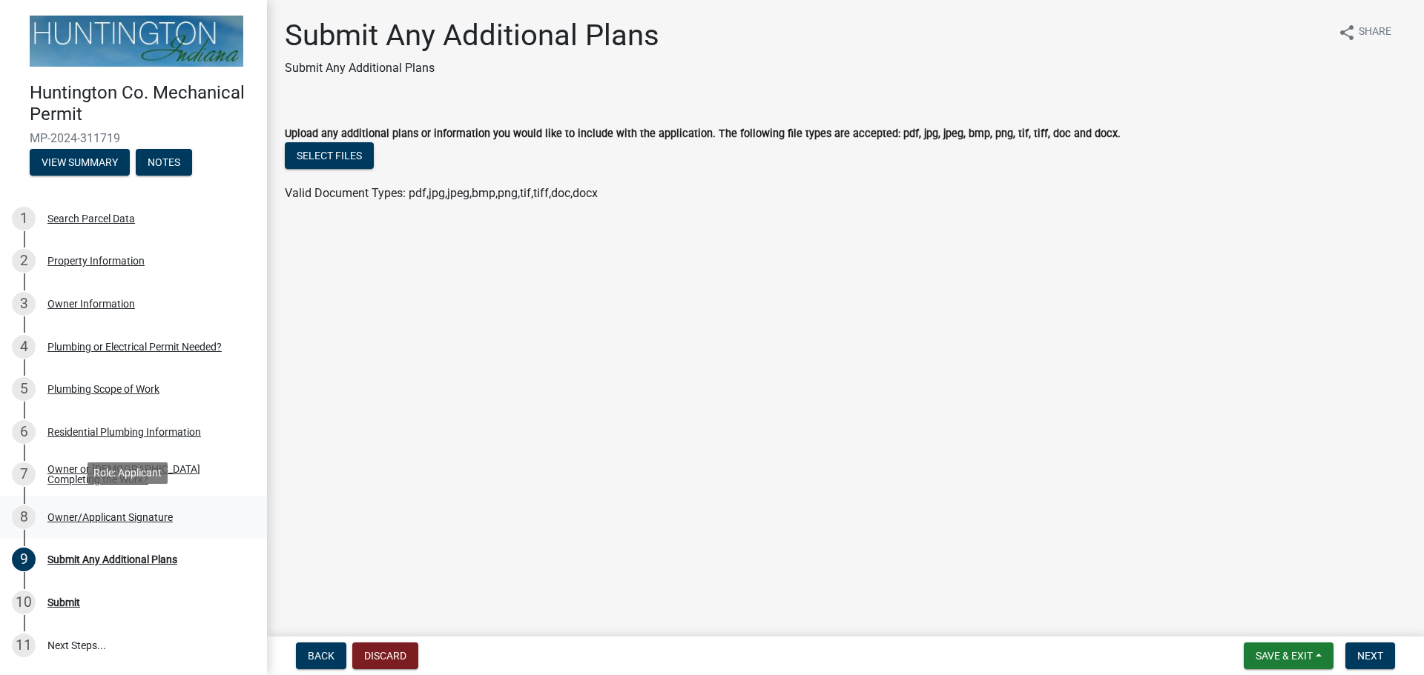
click at [66, 513] on div "Owner/Applicant Signature" at bounding box center [109, 517] width 125 height 10
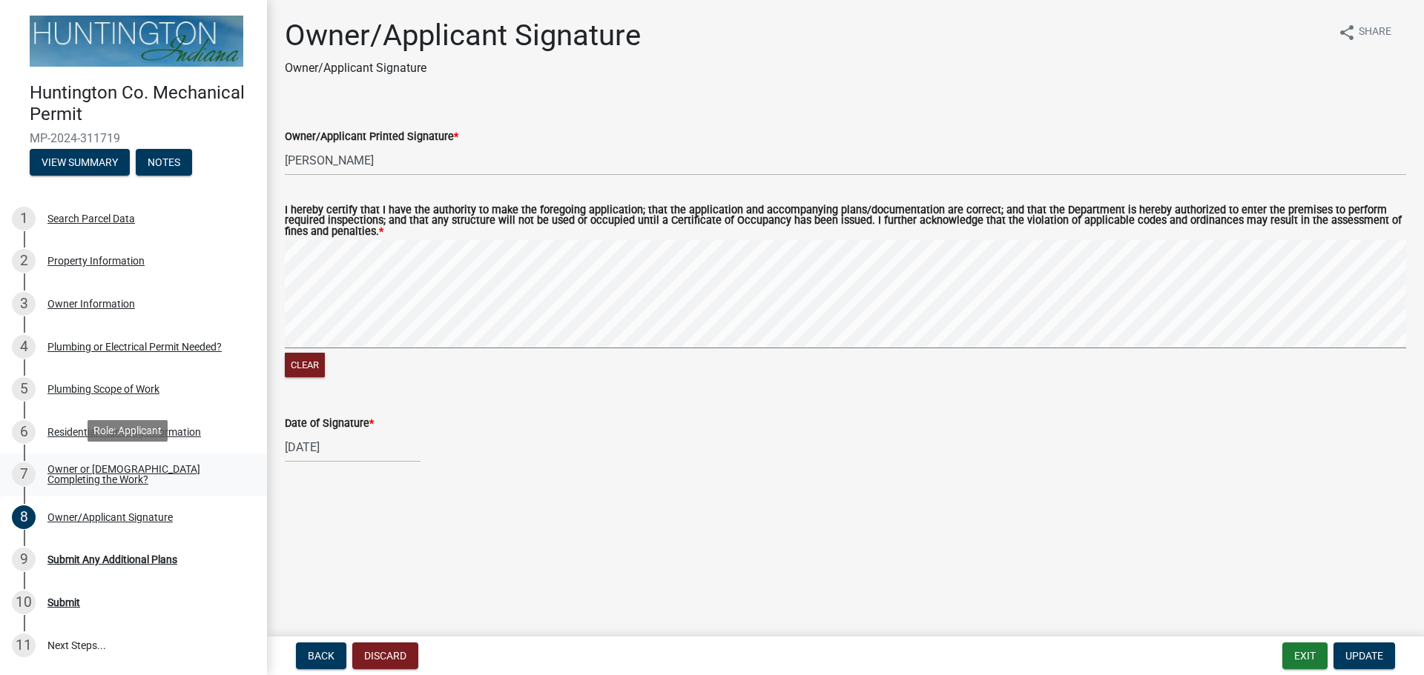
click at [67, 464] on div "Owner or [DEMOGRAPHIC_DATA] Completing the Work?" at bounding box center [145, 474] width 196 height 21
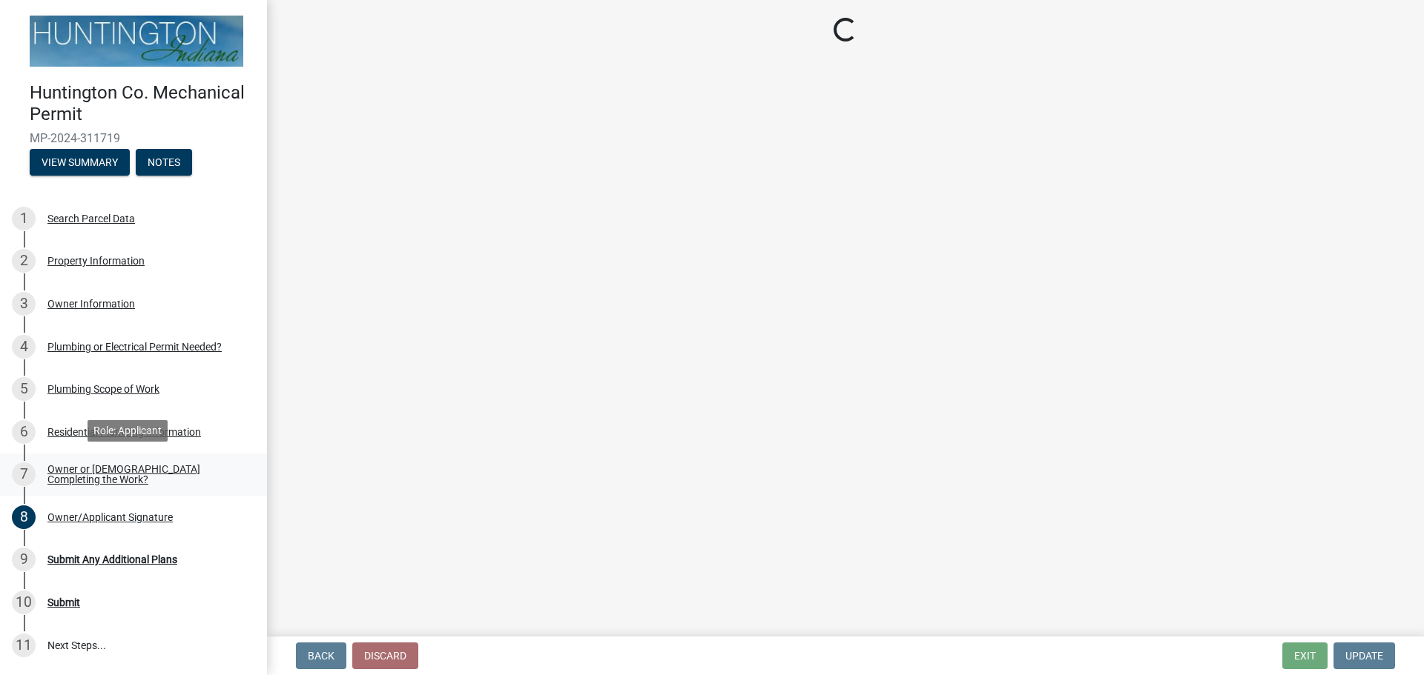
select select "5f73df2a-de68-48dd-b8ca-74436cda6a3d"
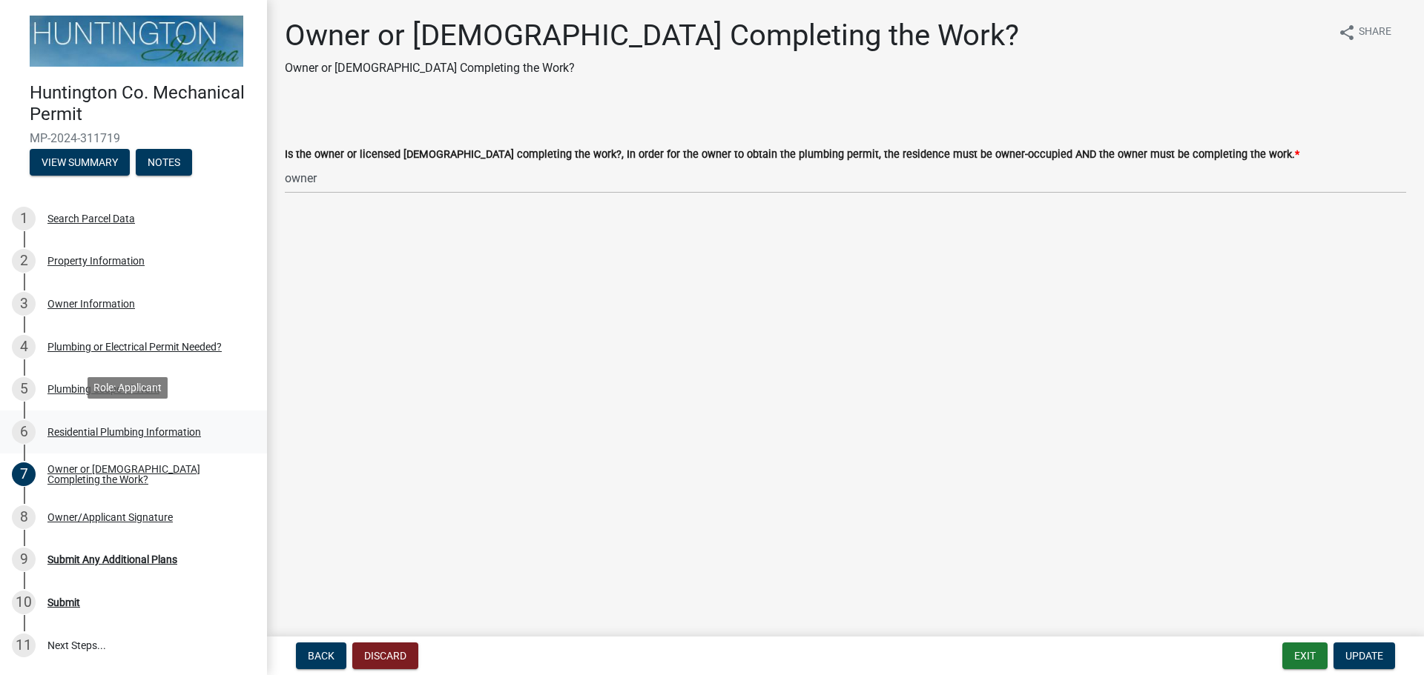
click at [86, 427] on div "Residential Plumbing Information" at bounding box center [123, 432] width 153 height 10
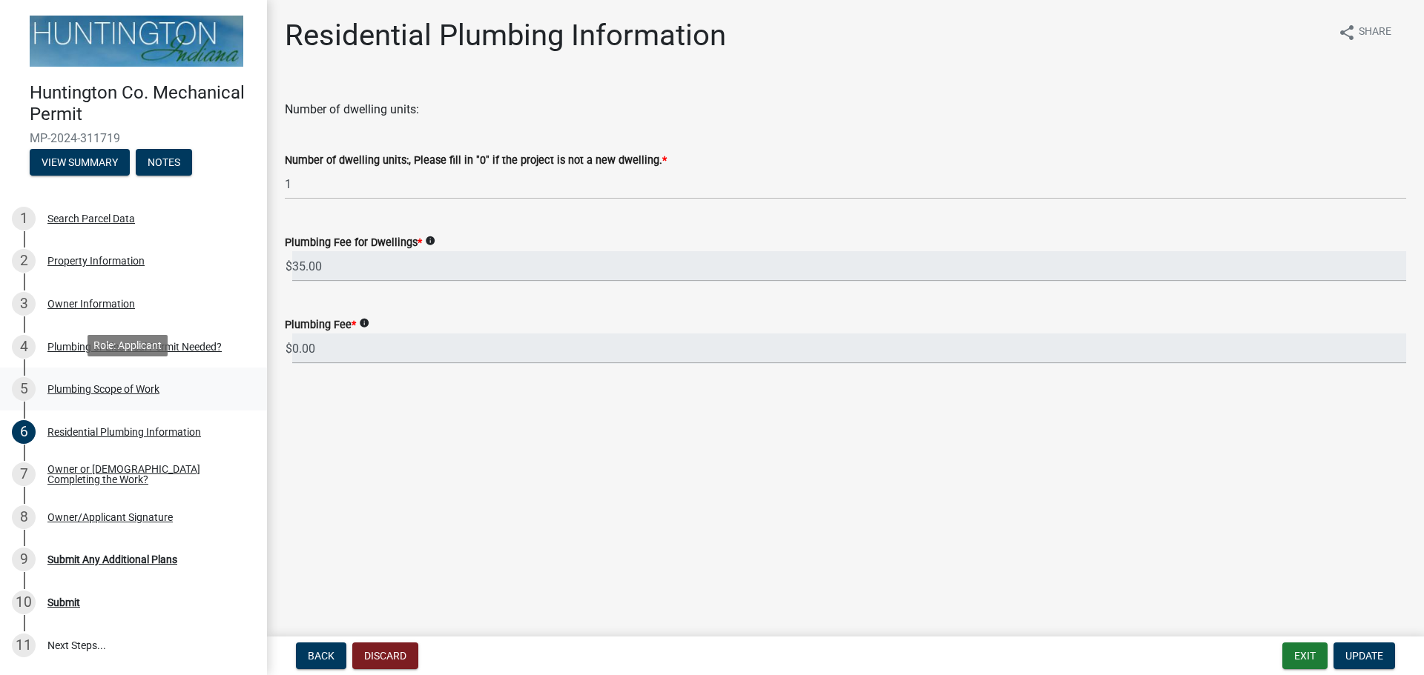
click at [83, 384] on div "Plumbing Scope of Work" at bounding box center [103, 389] width 112 height 10
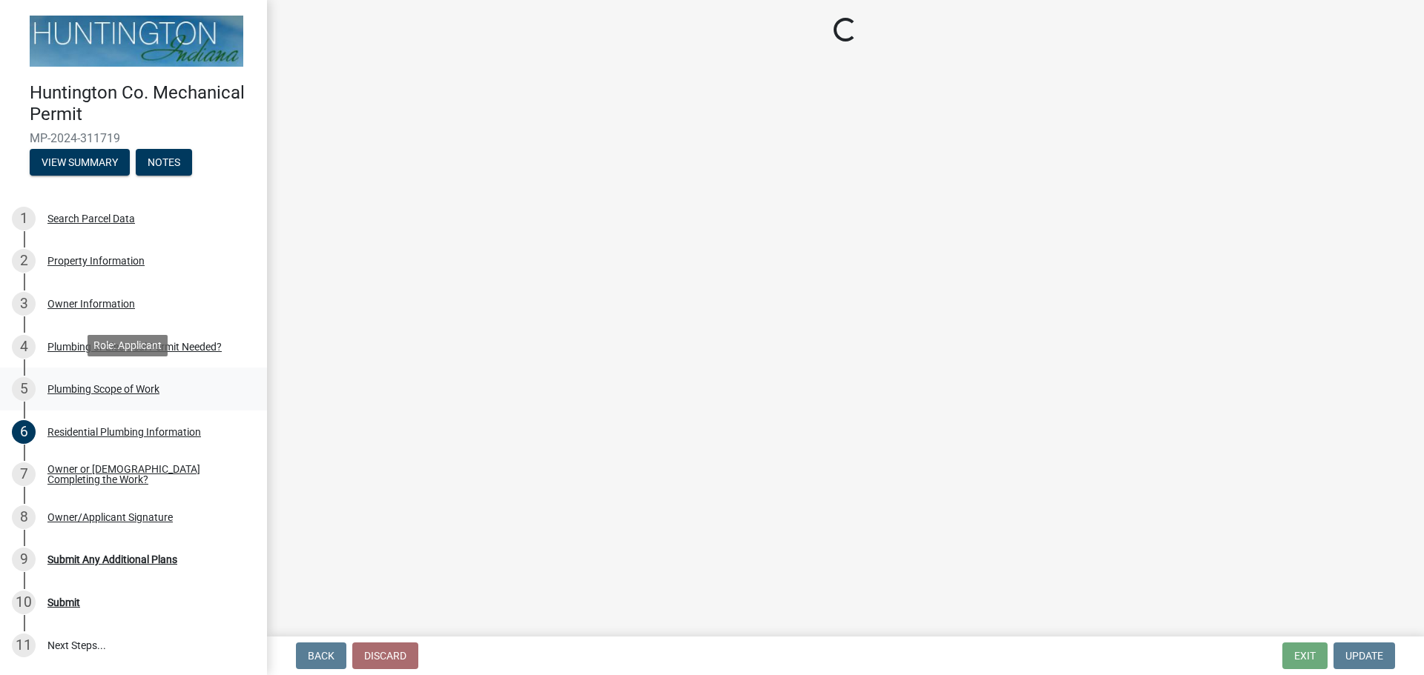
select select "5cb8d3c1-d748-406b-be1a-05abe1aa32c3"
select select "0405a9c2-6f43-4f80-a7d2-d06340e14189"
select select "736e6d53-cbaf-4783-a261-223333e881d4"
select select "b92bc407-a990-4713-b4f6-a575aa6de472"
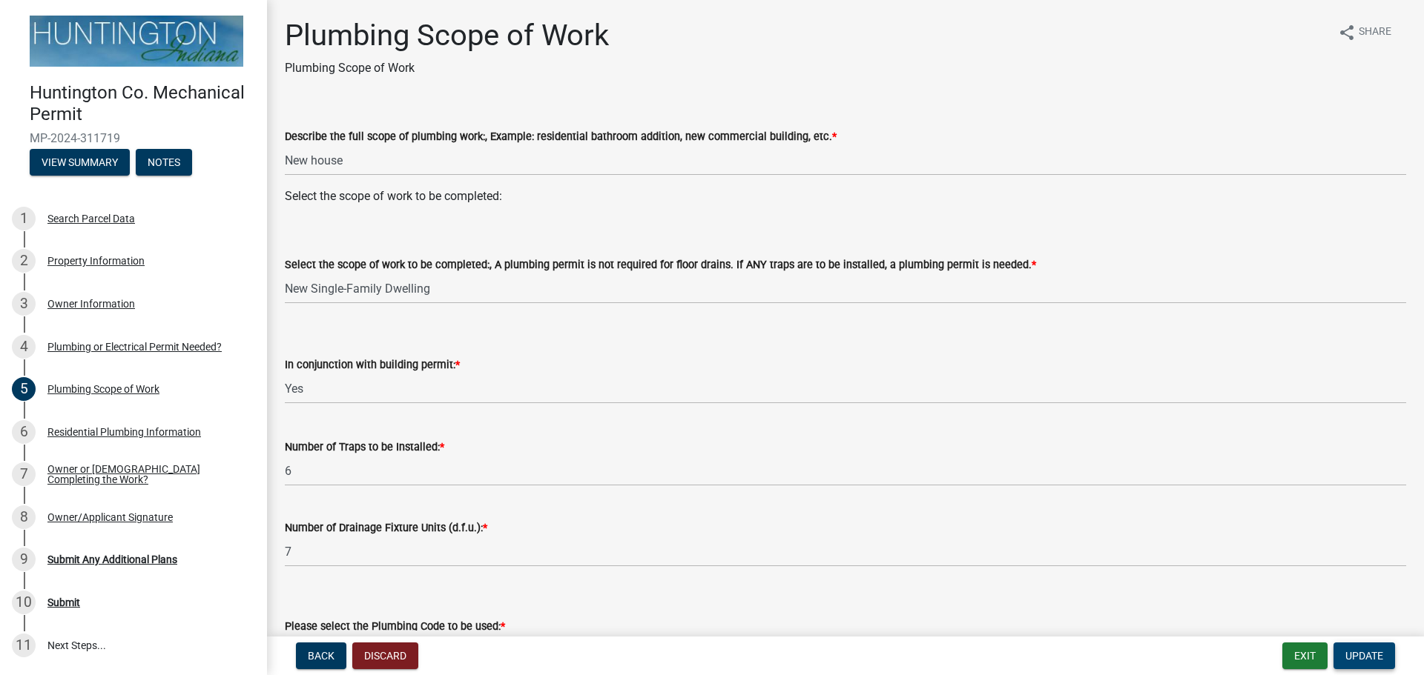
click at [1355, 652] on span "Update" at bounding box center [1364, 656] width 38 height 12
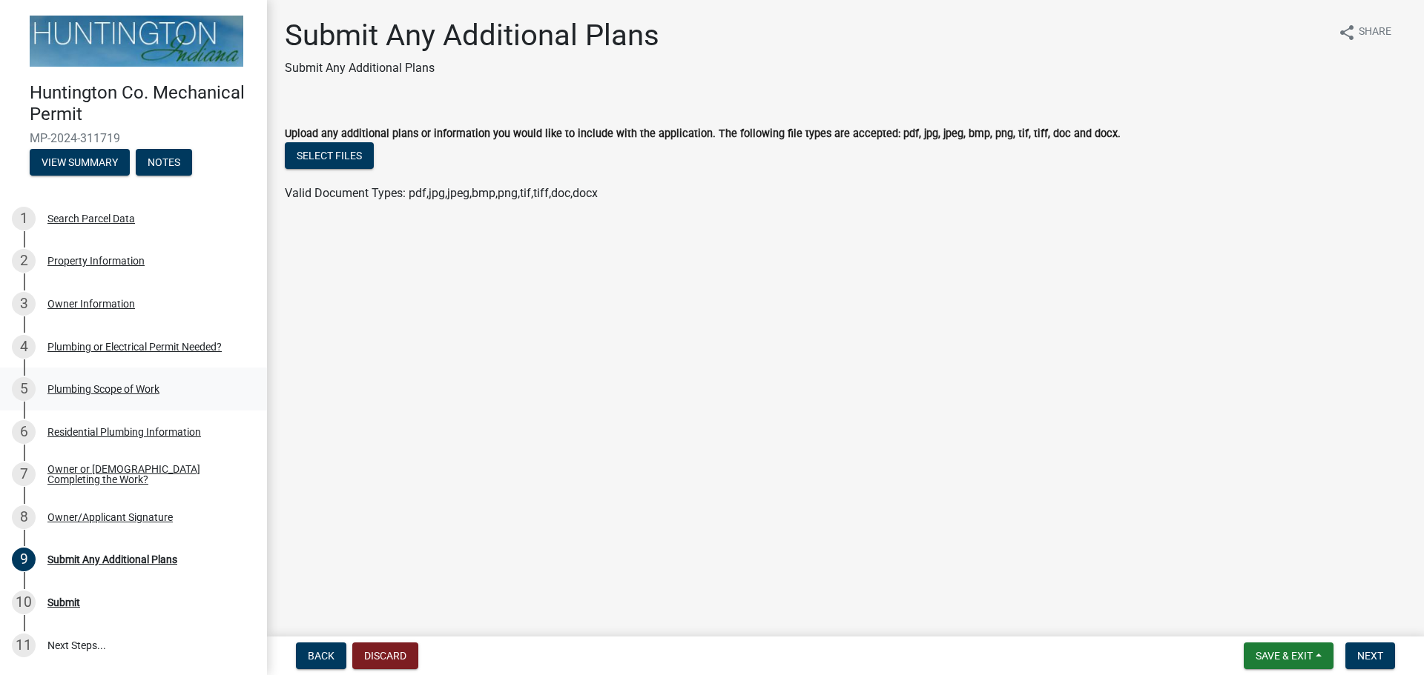
click at [116, 385] on div "Plumbing Scope of Work" at bounding box center [103, 389] width 112 height 10
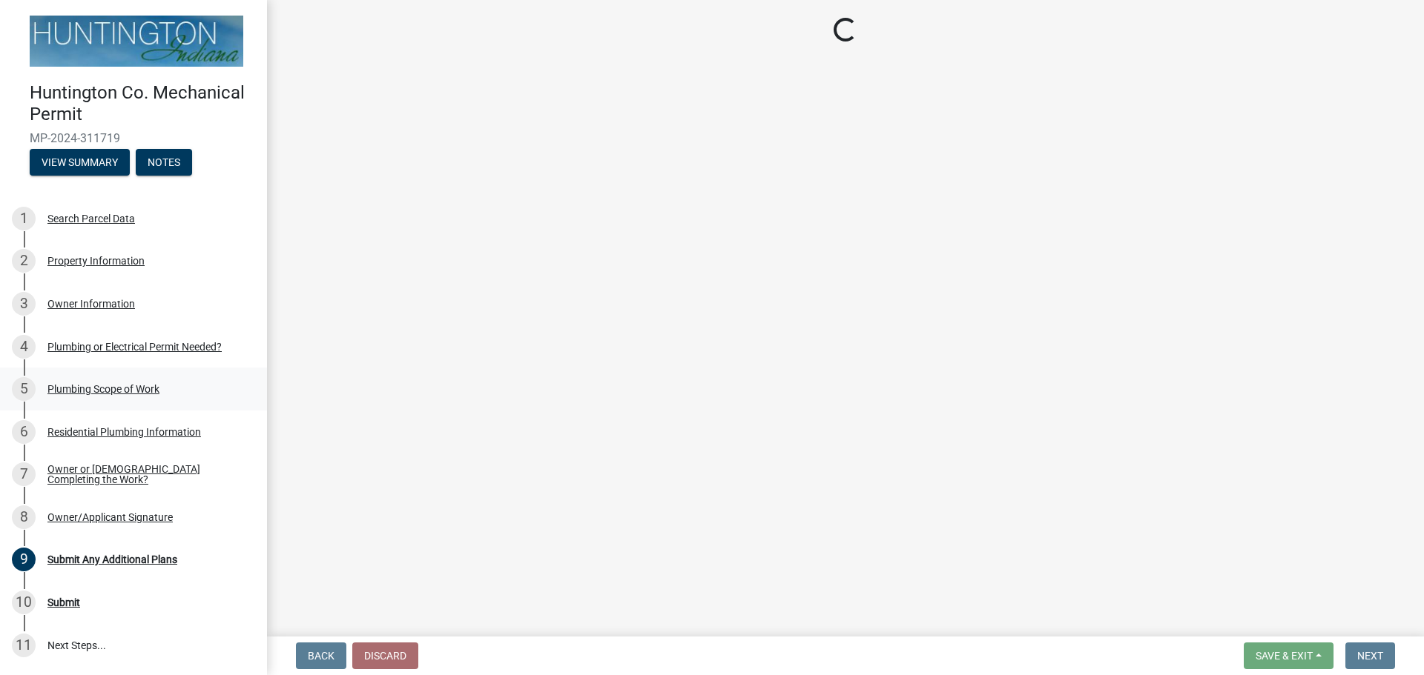
select select "5cb8d3c1-d748-406b-be1a-05abe1aa32c3"
select select "0405a9c2-6f43-4f80-a7d2-d06340e14189"
select select "736e6d53-cbaf-4783-a261-223333e881d4"
select select "b92bc407-a990-4713-b4f6-a575aa6de472"
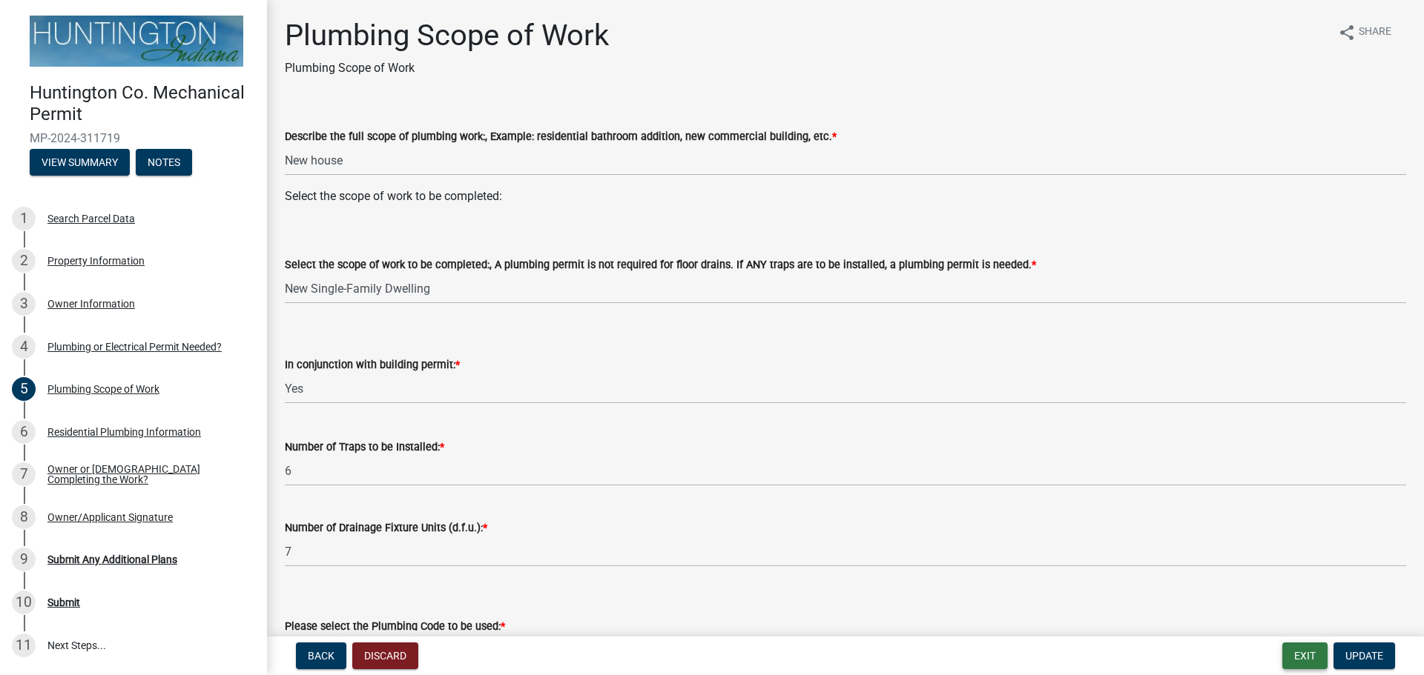
click at [1302, 648] on button "Exit" at bounding box center [1304, 656] width 45 height 27
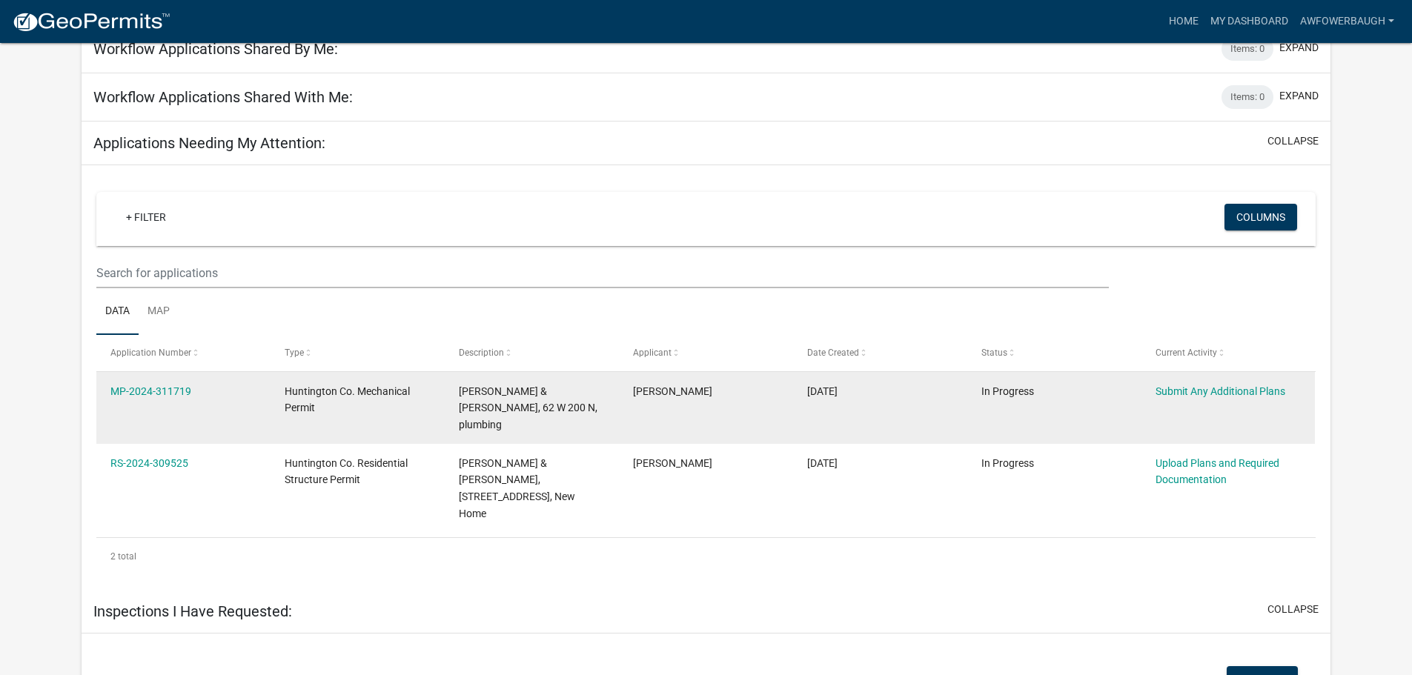
scroll to position [890, 0]
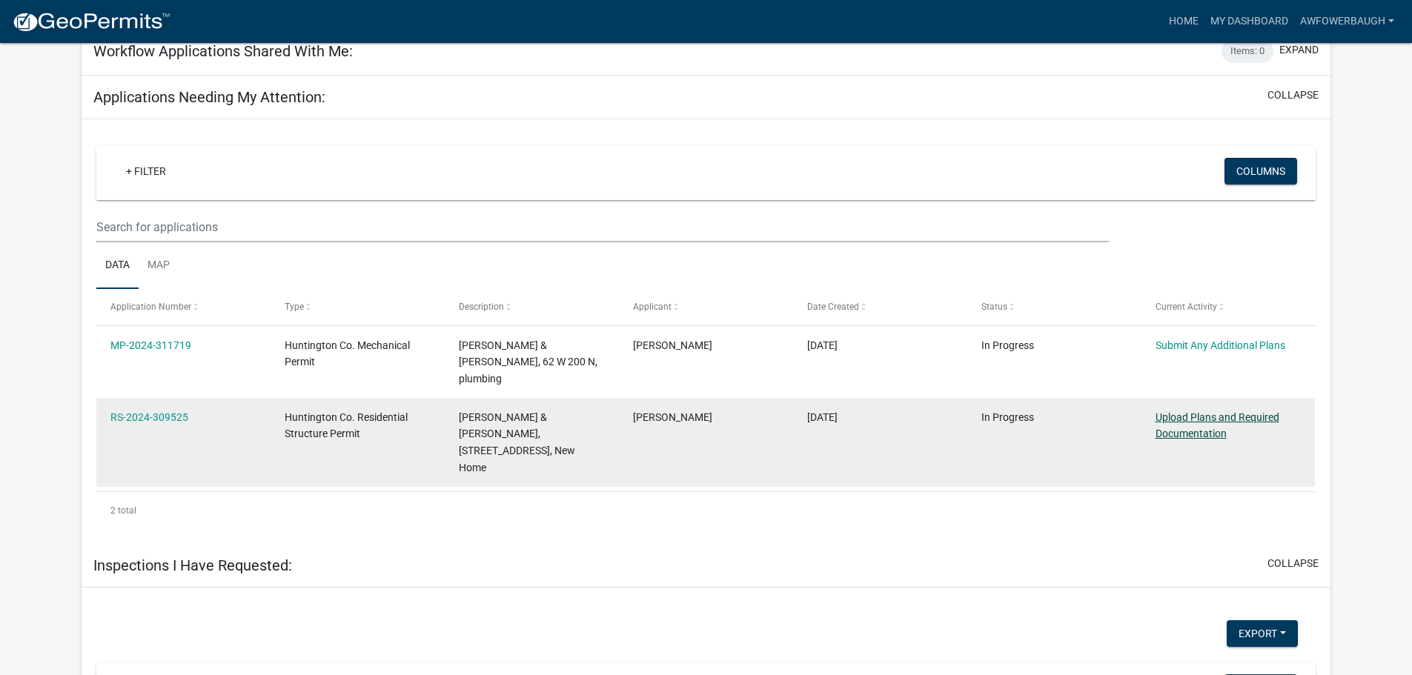
click at [1207, 411] on link "Upload Plans and Required Documentation" at bounding box center [1218, 425] width 124 height 29
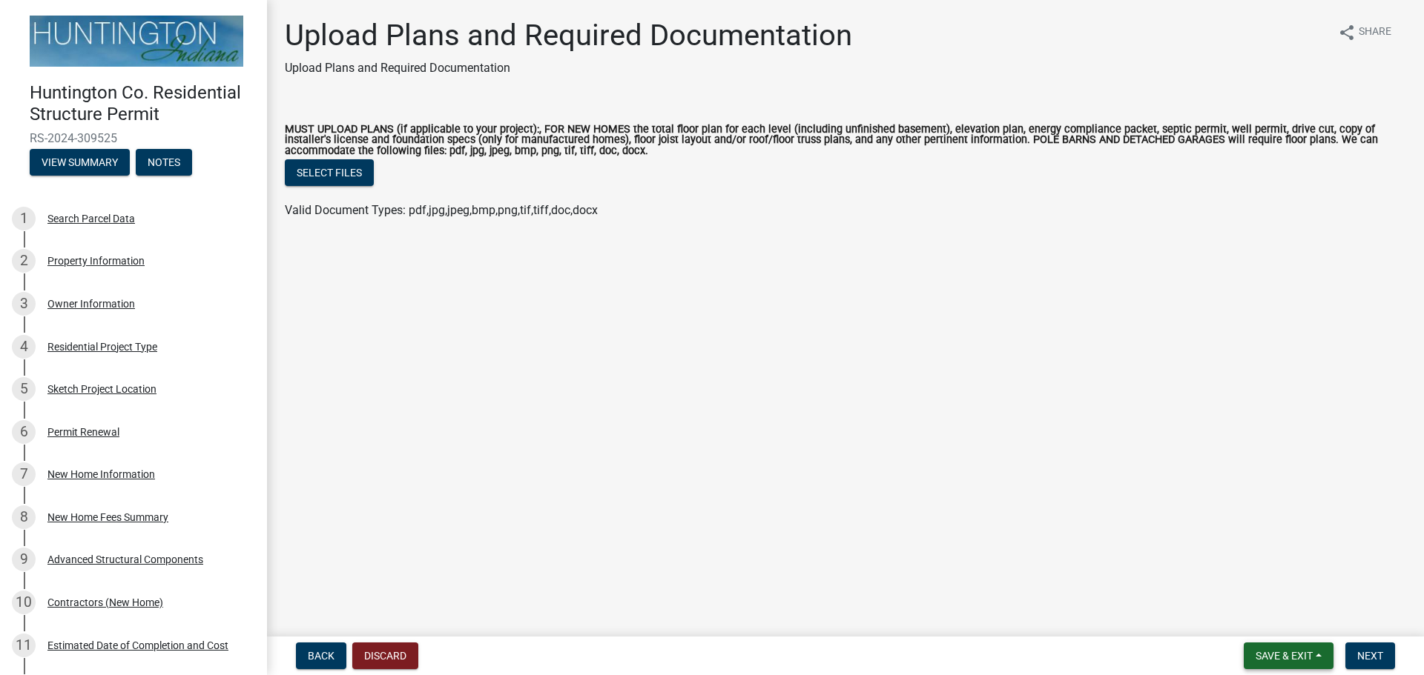
click at [1287, 658] on span "Save & Exit" at bounding box center [1283, 656] width 57 height 12
click at [1280, 618] on button "Save & Exit" at bounding box center [1273, 618] width 119 height 36
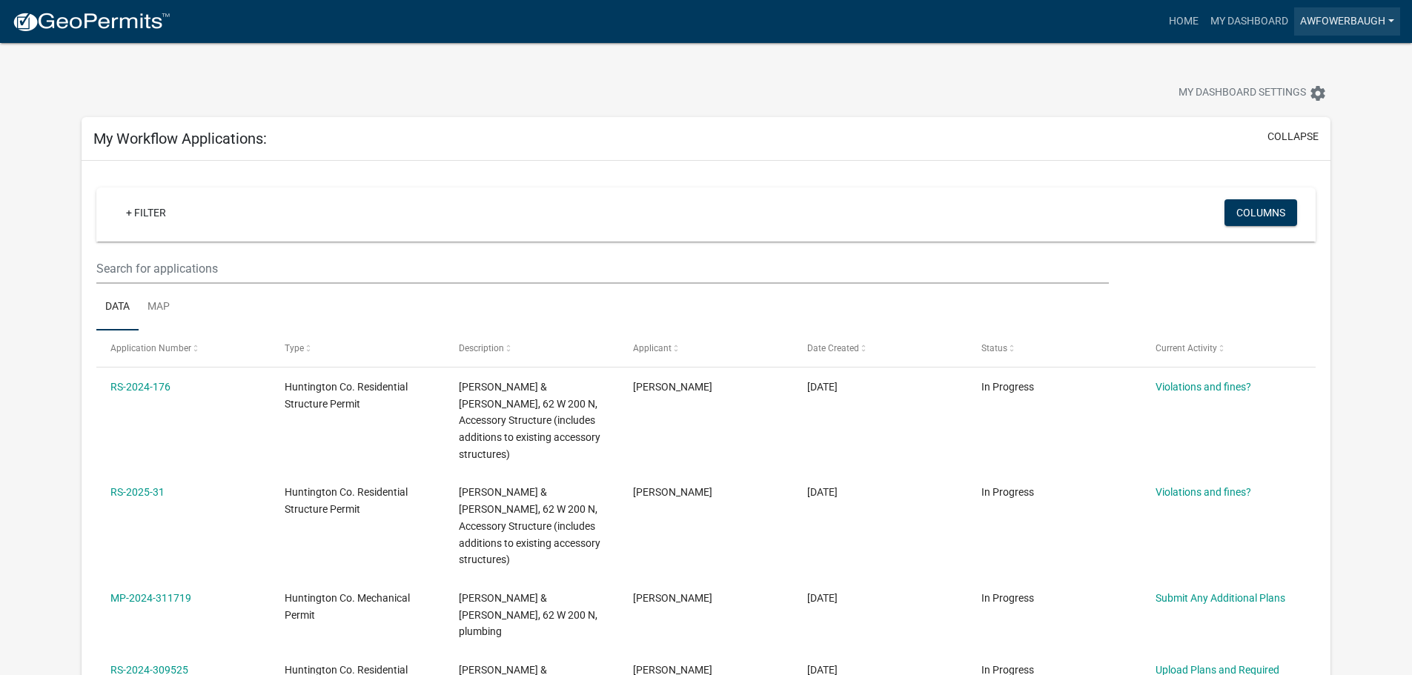
click at [1366, 7] on link "AWFowerbaugh" at bounding box center [1348, 21] width 106 height 28
click at [1326, 106] on link "Logout" at bounding box center [1341, 109] width 119 height 36
